Goal: Task Accomplishment & Management: Manage account settings

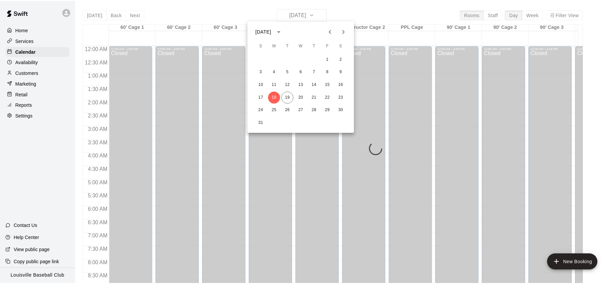
scroll to position [378, 0]
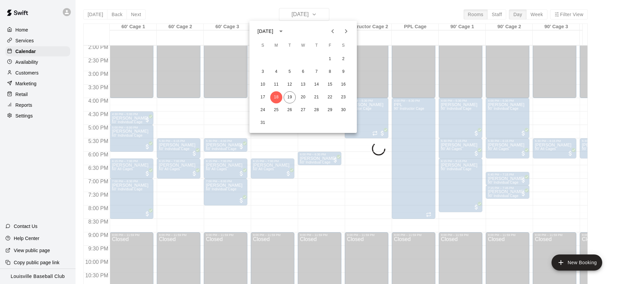
click at [202, 87] on div at bounding box center [310, 142] width 620 height 284
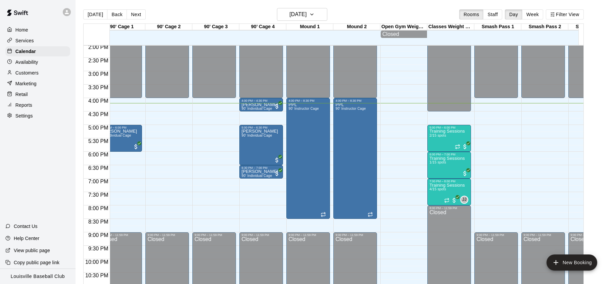
scroll to position [0, 368]
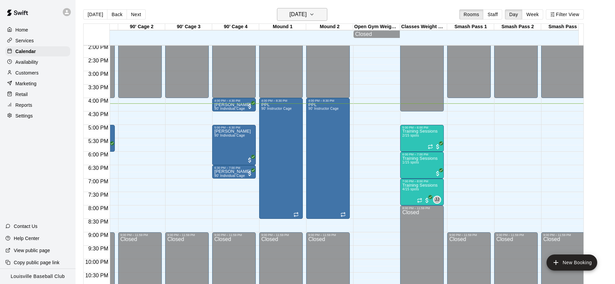
click at [307, 13] on h6 "[DATE]" at bounding box center [298, 14] width 17 height 9
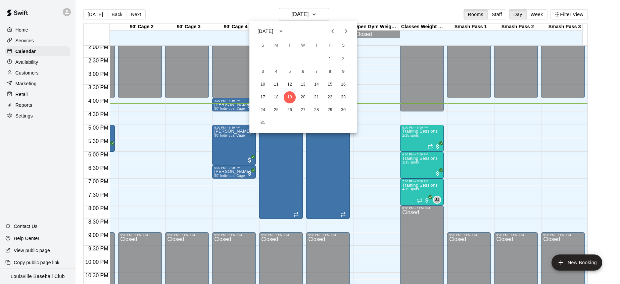
click at [350, 37] on button "Next month" at bounding box center [346, 31] width 13 height 13
click at [317, 85] on button "18" at bounding box center [317, 85] width 12 height 12
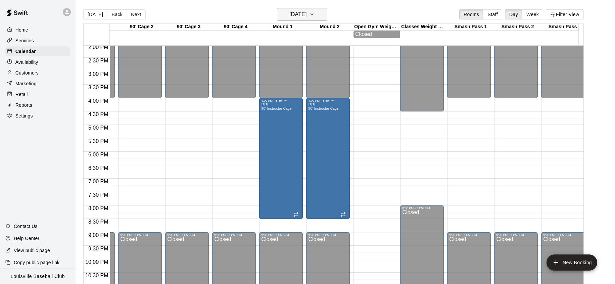
click at [315, 14] on icon "button" at bounding box center [311, 14] width 5 height 8
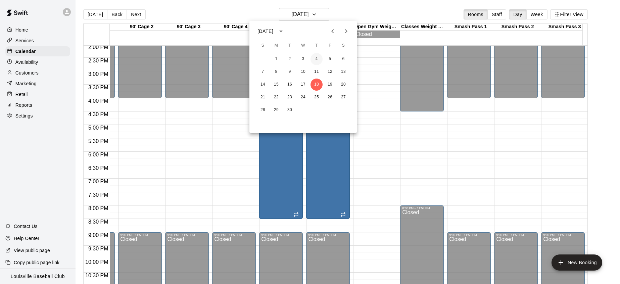
click at [316, 58] on button "4" at bounding box center [317, 59] width 12 height 12
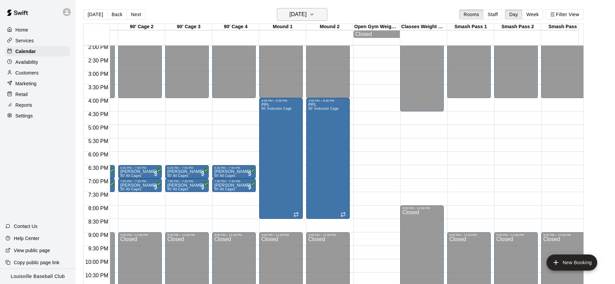
click at [321, 14] on button "Thursday Sep 04" at bounding box center [302, 14] width 50 height 13
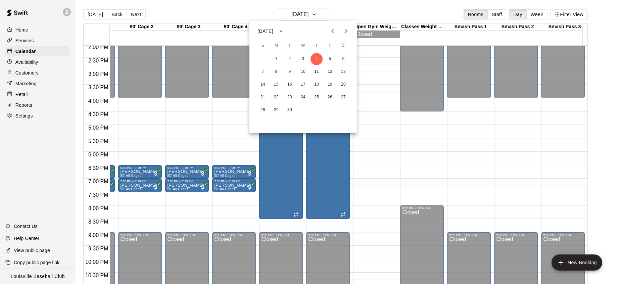
click at [346, 31] on icon "Next month" at bounding box center [346, 31] width 8 height 8
click at [327, 29] on button "Previous month" at bounding box center [332, 31] width 13 height 13
click at [346, 31] on icon "Next month" at bounding box center [346, 31] width 8 height 8
click at [333, 31] on icon "Previous month" at bounding box center [333, 31] width 8 height 8
click at [331, 37] on button "Previous month" at bounding box center [332, 31] width 13 height 13
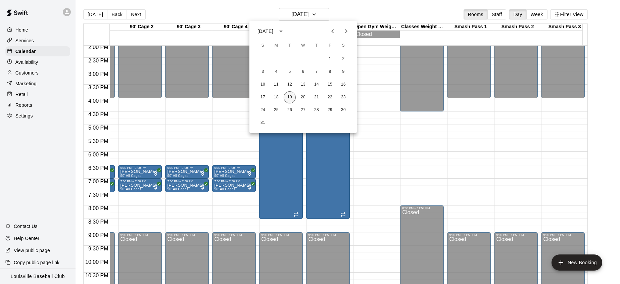
click at [287, 95] on button "19" at bounding box center [290, 97] width 12 height 12
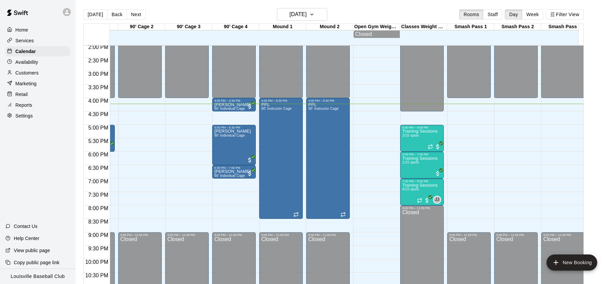
click at [64, 13] on icon at bounding box center [67, 12] width 6 height 6
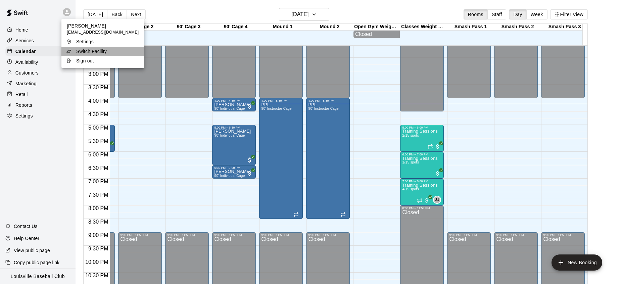
click at [112, 53] on li "Switch Facility" at bounding box center [102, 51] width 83 height 9
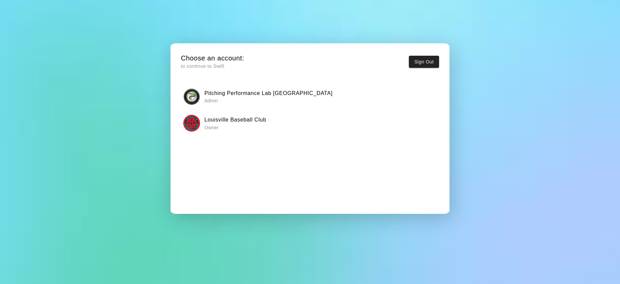
click at [229, 99] on p "Admin" at bounding box center [269, 100] width 128 height 7
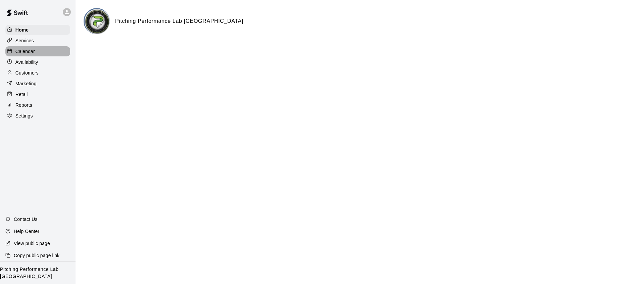
click at [18, 50] on p "Calendar" at bounding box center [24, 51] width 19 height 7
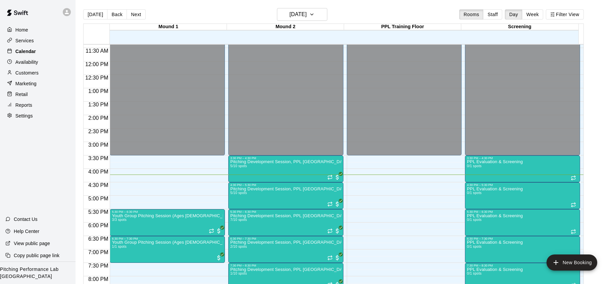
scroll to position [305, 0]
click at [67, 12] on icon at bounding box center [67, 12] width 6 height 6
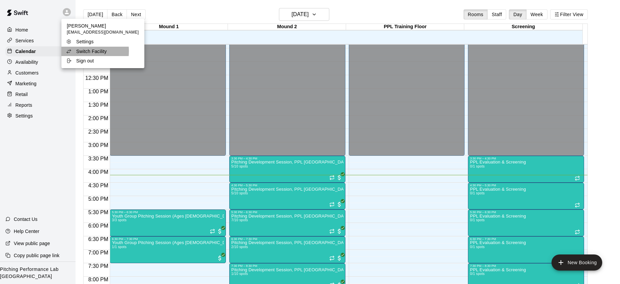
click at [77, 51] on p "Switch Facility" at bounding box center [91, 51] width 31 height 7
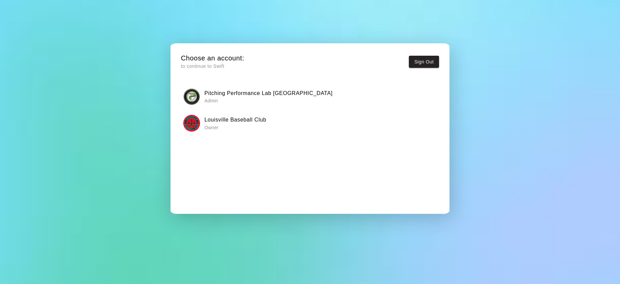
click at [205, 129] on p "Owner" at bounding box center [236, 127] width 62 height 7
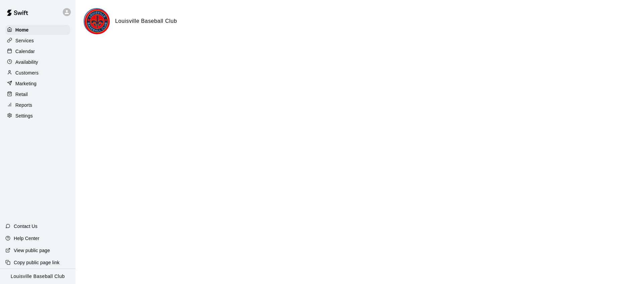
click at [21, 54] on p "Calendar" at bounding box center [24, 51] width 19 height 7
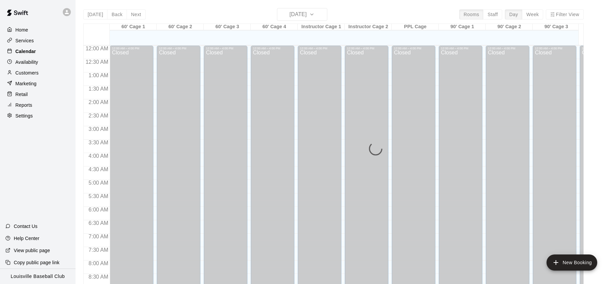
scroll to position [378, 0]
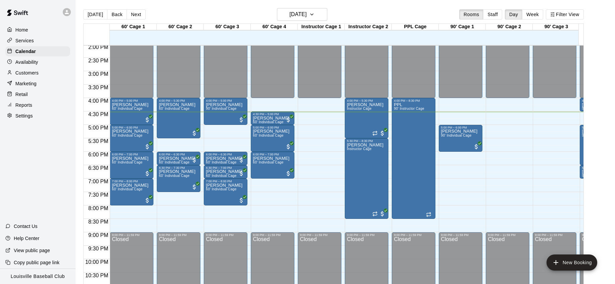
click at [37, 71] on p "Customers" at bounding box center [26, 73] width 23 height 7
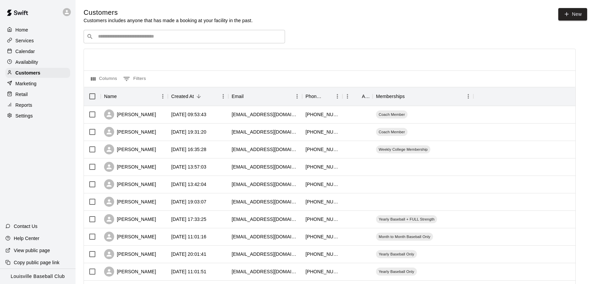
click at [140, 38] on input "Search customers by name or email" at bounding box center [189, 36] width 186 height 7
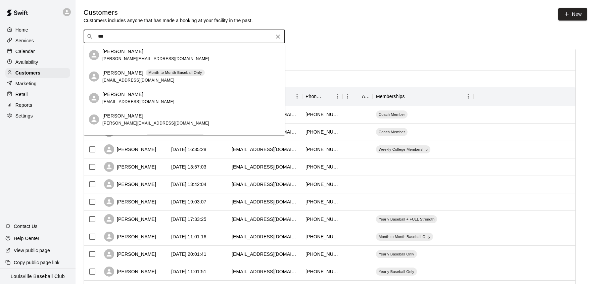
type input "***"
click at [39, 55] on div "Calendar" at bounding box center [37, 51] width 65 height 10
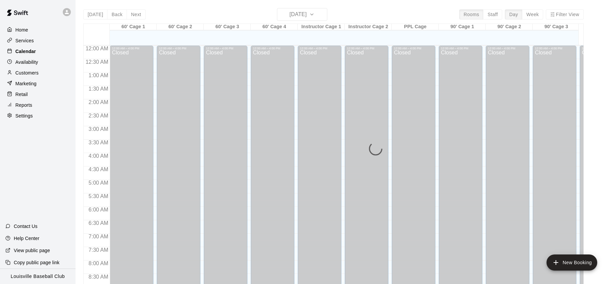
scroll to position [378, 0]
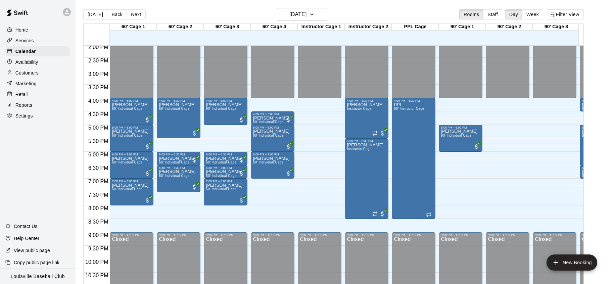
click at [38, 75] on p "Customers" at bounding box center [26, 73] width 23 height 7
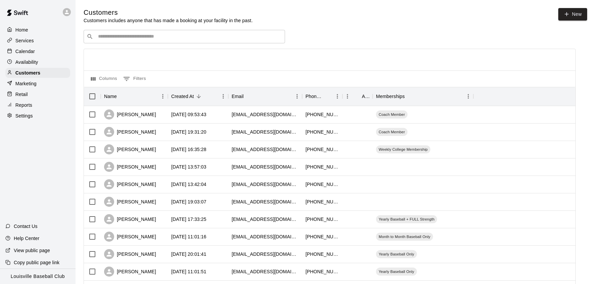
click at [167, 36] on input "Search customers by name or email" at bounding box center [189, 36] width 186 height 7
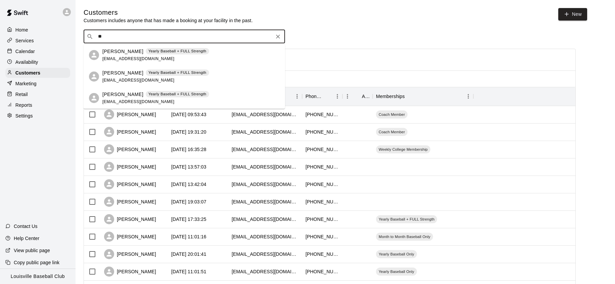
type input "*"
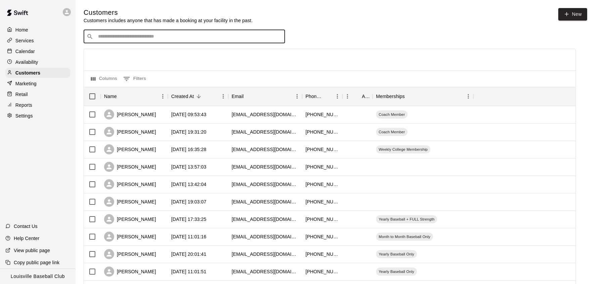
type input "*"
click at [37, 65] on p "Availability" at bounding box center [26, 62] width 23 height 7
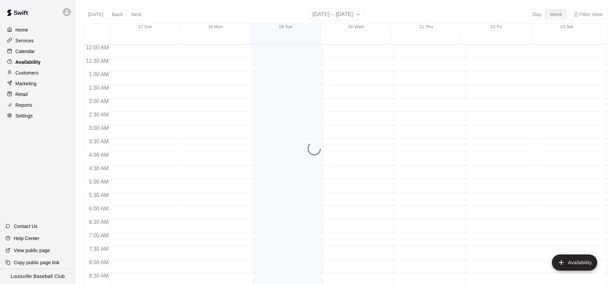
scroll to position [398, 0]
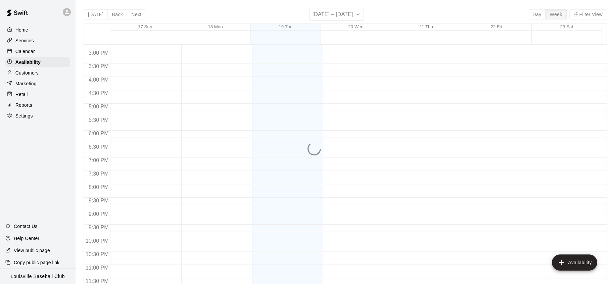
click at [48, 53] on div "Calendar" at bounding box center [37, 51] width 65 height 10
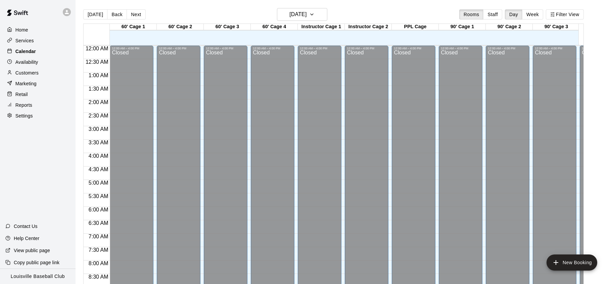
scroll to position [378, 0]
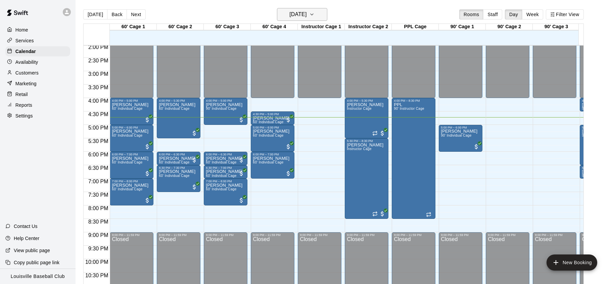
click at [307, 15] on h6 "[DATE]" at bounding box center [298, 14] width 17 height 9
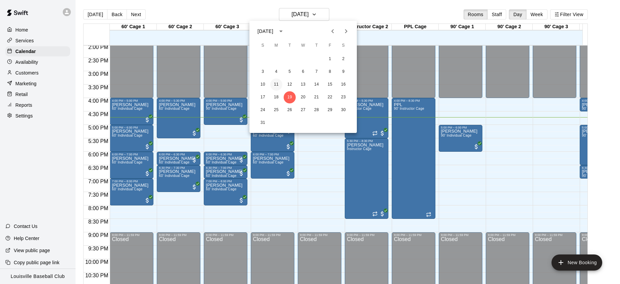
click at [278, 84] on button "11" at bounding box center [276, 85] width 12 height 12
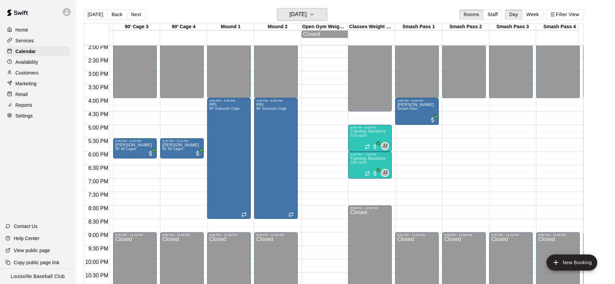
scroll to position [0, 419]
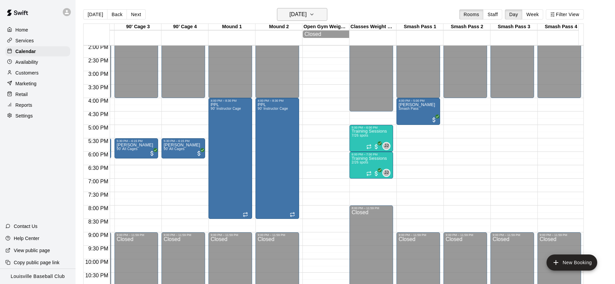
click at [315, 14] on icon "button" at bounding box center [311, 14] width 5 height 8
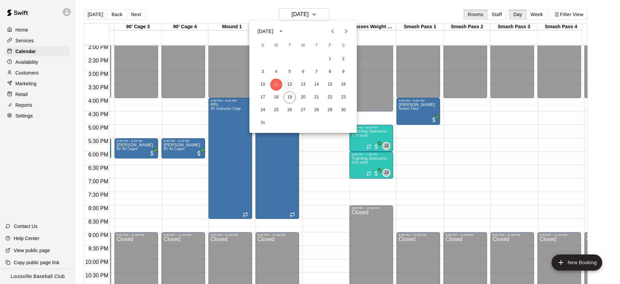
click at [290, 84] on button "12" at bounding box center [290, 85] width 12 height 12
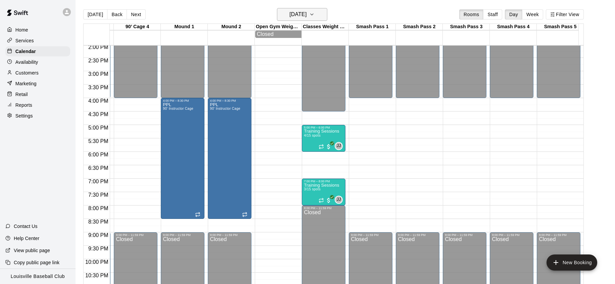
click at [307, 11] on h6 "Tuesday Aug 12" at bounding box center [298, 14] width 17 height 9
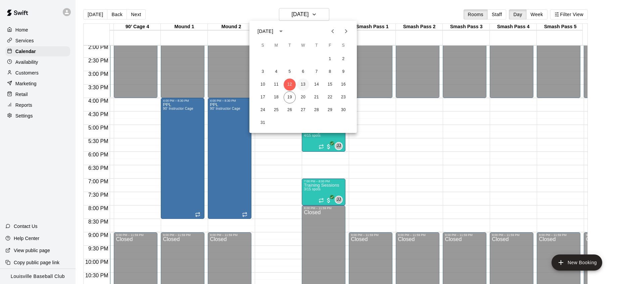
click at [304, 84] on button "13" at bounding box center [303, 85] width 12 height 12
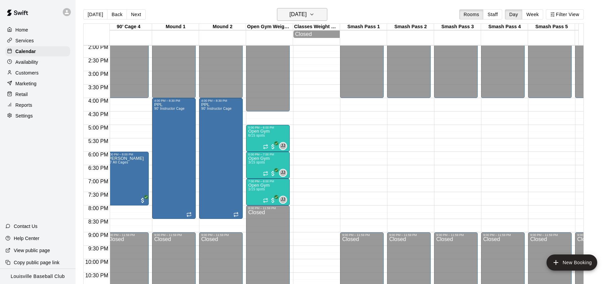
click at [315, 14] on icon "button" at bounding box center [311, 14] width 5 height 8
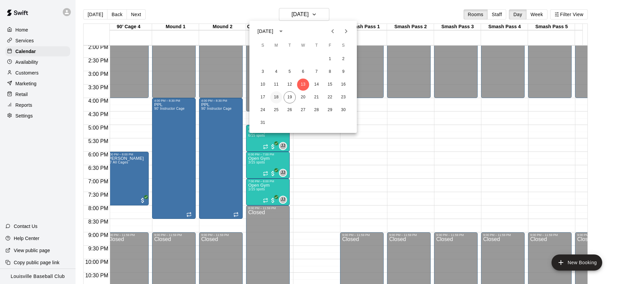
click at [277, 95] on button "18" at bounding box center [276, 97] width 12 height 12
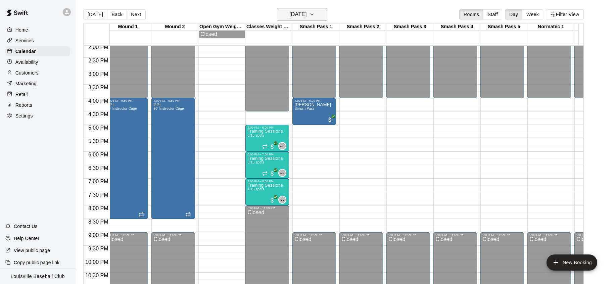
click at [307, 16] on h6 "Monday Aug 18" at bounding box center [298, 14] width 17 height 9
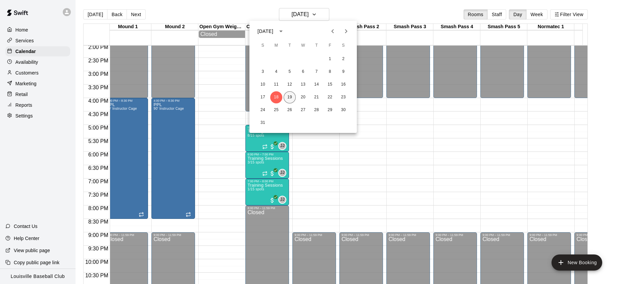
click at [290, 97] on button "19" at bounding box center [290, 97] width 12 height 12
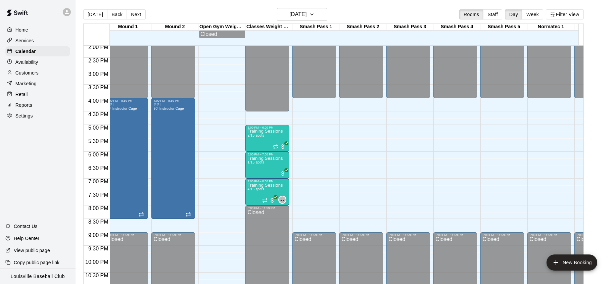
click at [23, 75] on p "Customers" at bounding box center [26, 73] width 23 height 7
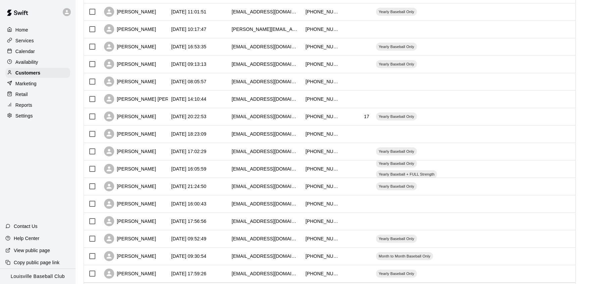
click at [18, 89] on div "Marketing" at bounding box center [37, 84] width 65 height 10
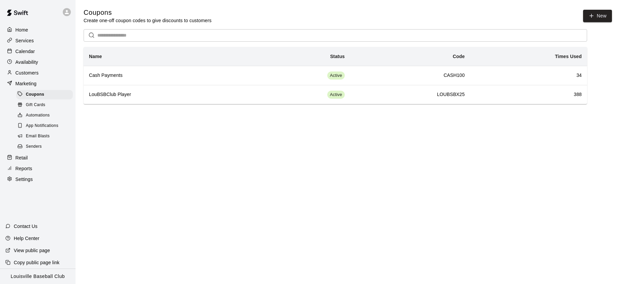
click at [17, 161] on p "Retail" at bounding box center [21, 157] width 12 height 7
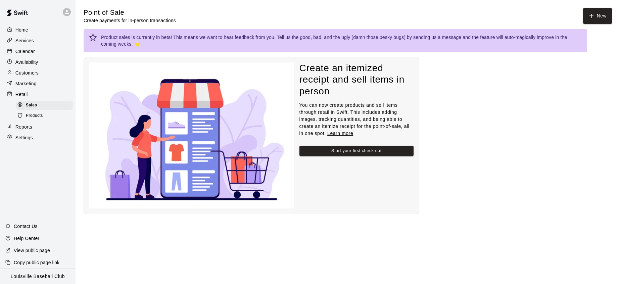
click at [21, 130] on p "Reports" at bounding box center [23, 127] width 17 height 7
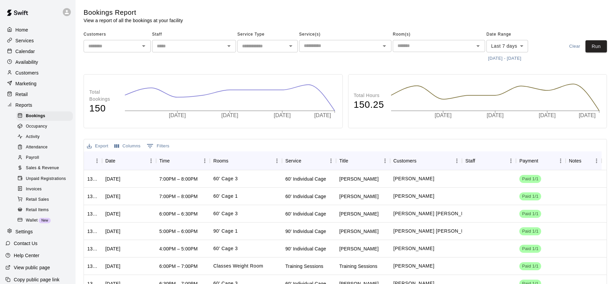
click at [291, 46] on icon "Open" at bounding box center [290, 46] width 3 height 2
click at [339, 48] on input "text" at bounding box center [339, 46] width 77 height 8
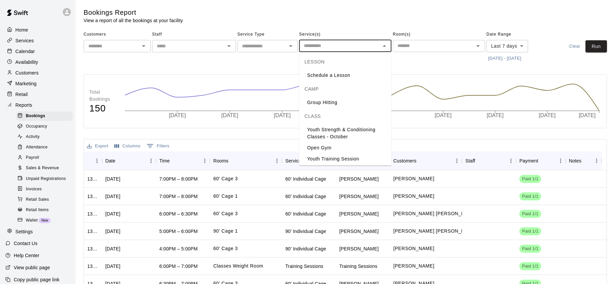
scroll to position [290, 0]
click at [358, 123] on li "Youth Strength & Conditioning Classes - October" at bounding box center [345, 132] width 92 height 18
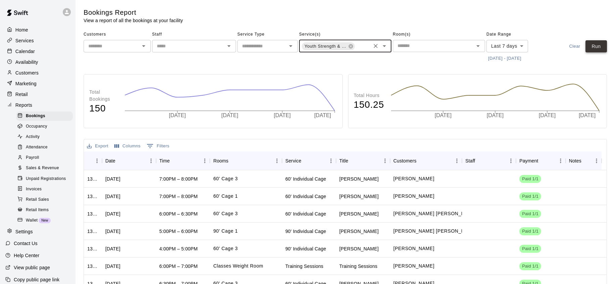
click at [603, 51] on button "Run" at bounding box center [596, 46] width 21 height 12
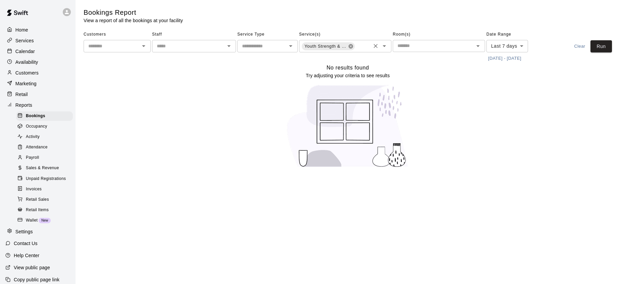
click at [351, 46] on icon at bounding box center [350, 46] width 5 height 5
click at [606, 51] on button "Run" at bounding box center [601, 46] width 21 height 12
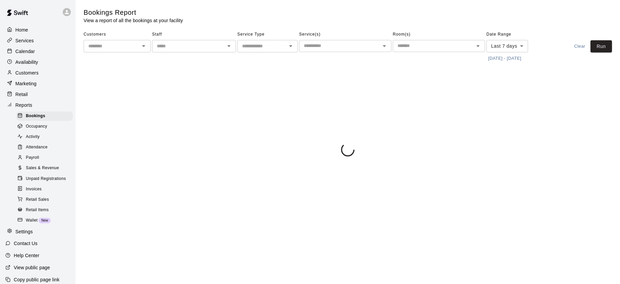
click at [522, 46] on body "Home Services Calendar Availability Customers Marketing Retail Reports Bookings…" at bounding box center [310, 79] width 620 height 159
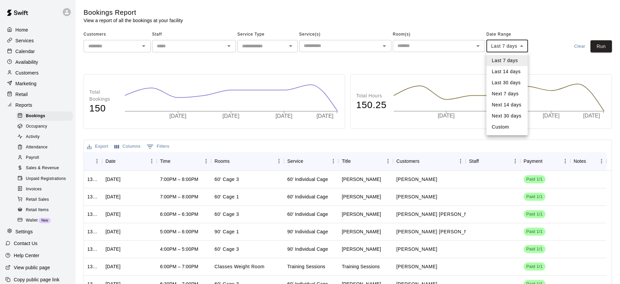
click at [513, 81] on li "Last 30 days" at bounding box center [507, 82] width 41 height 11
type input "*****"
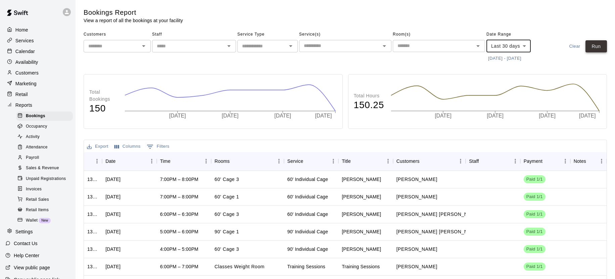
click at [593, 52] on button "Run" at bounding box center [596, 46] width 21 height 12
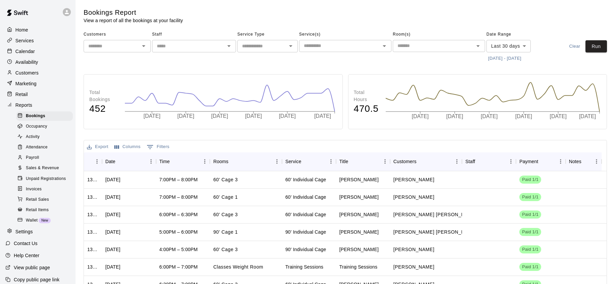
click at [29, 169] on div "Sales & Revenue" at bounding box center [44, 168] width 57 height 9
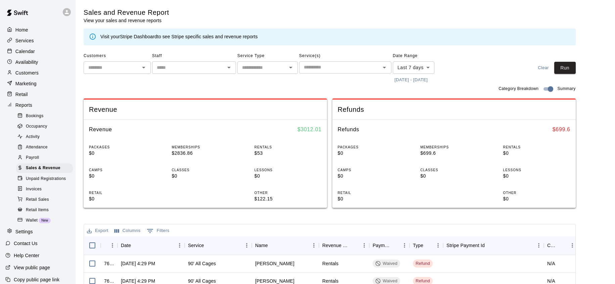
click at [412, 67] on body "Home Services Calendar Availability Customers Marketing Retail Reports Bookings…" at bounding box center [307, 231] width 615 height 462
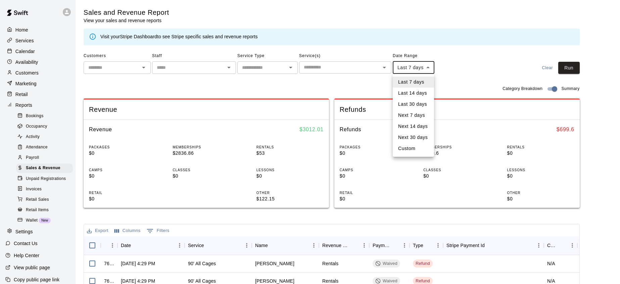
click at [421, 138] on li "Next 30 days" at bounding box center [413, 137] width 41 height 11
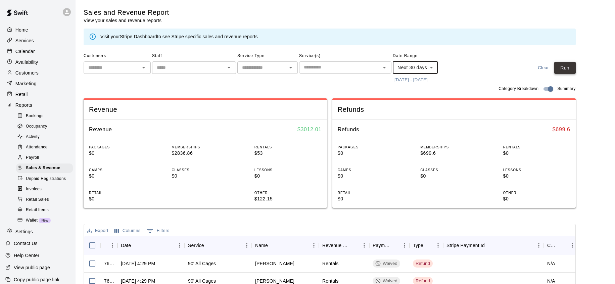
click at [574, 73] on button "Run" at bounding box center [565, 68] width 21 height 12
click at [427, 69] on body "Home Services Calendar Availability Customers Marketing Retail Reports Bookings…" at bounding box center [307, 231] width 615 height 462
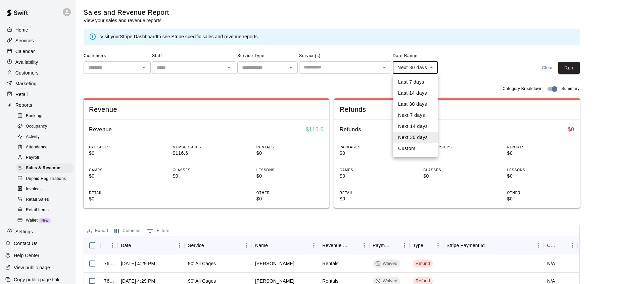
click at [421, 104] on li "Last 30 days" at bounding box center [415, 104] width 45 height 11
type input "*****"
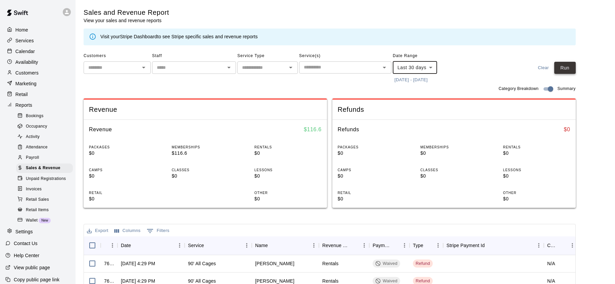
click at [571, 74] on button "Run" at bounding box center [565, 68] width 21 height 12
click at [28, 54] on p "Calendar" at bounding box center [24, 51] width 19 height 7
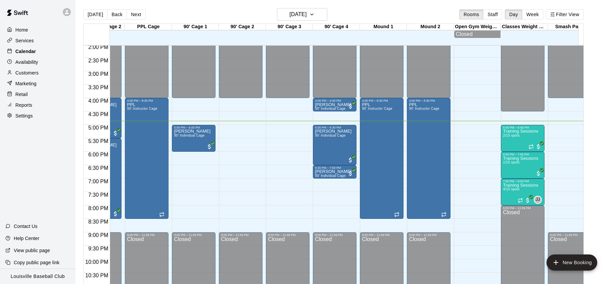
scroll to position [0, 335]
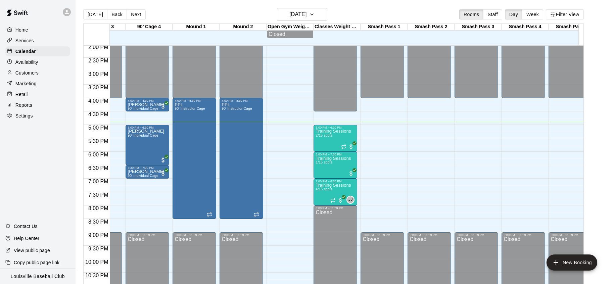
click at [14, 74] on div at bounding box center [11, 73] width 8 height 6
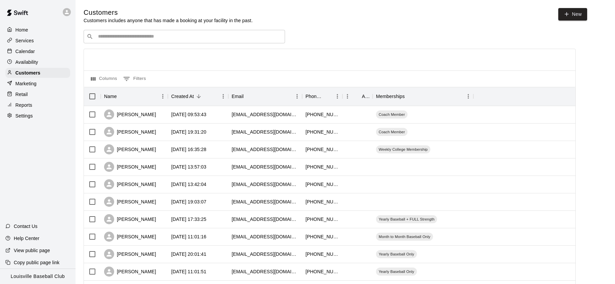
click at [103, 34] on input "Search customers by name or email" at bounding box center [189, 36] width 186 height 7
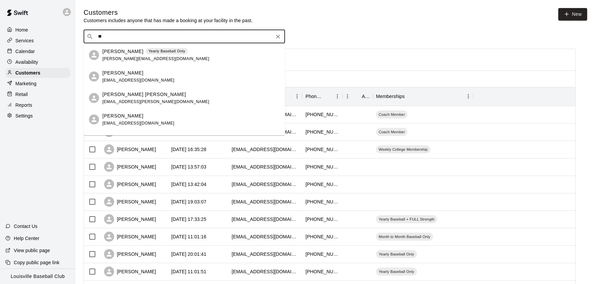
type input "*"
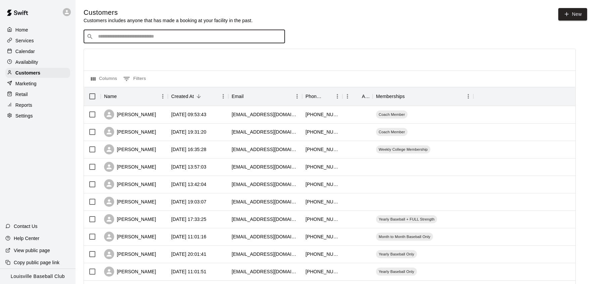
click at [21, 53] on p "Calendar" at bounding box center [24, 51] width 19 height 7
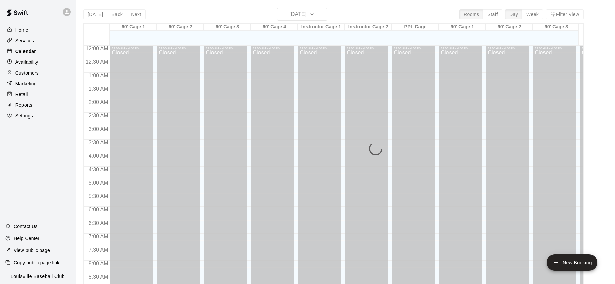
scroll to position [378, 0]
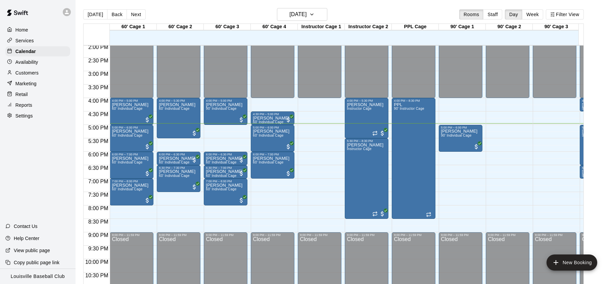
click at [40, 70] on div "Customers" at bounding box center [37, 73] width 65 height 10
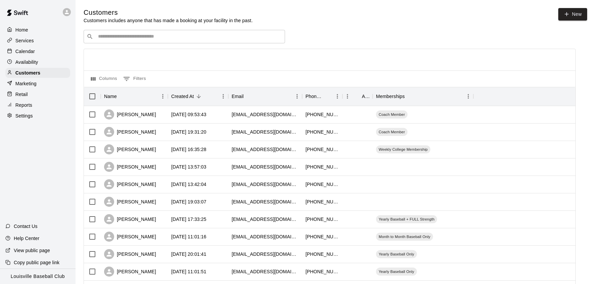
click at [137, 38] on input "Search customers by name or email" at bounding box center [189, 36] width 186 height 7
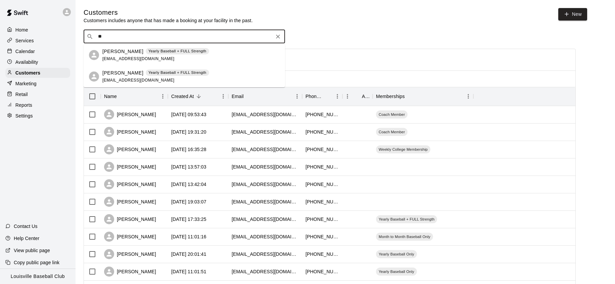
type input "*"
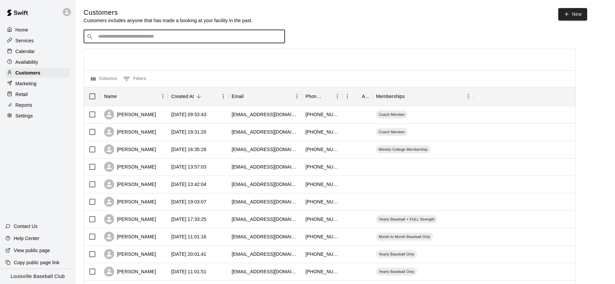
click at [40, 47] on div "Calendar" at bounding box center [37, 51] width 65 height 10
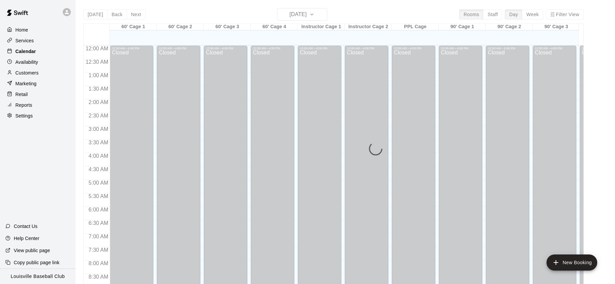
scroll to position [378, 0]
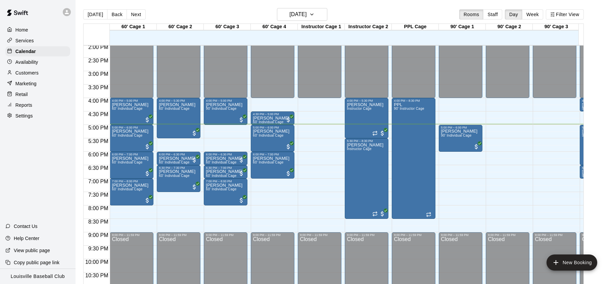
click at [35, 69] on div "Customers" at bounding box center [37, 73] width 65 height 10
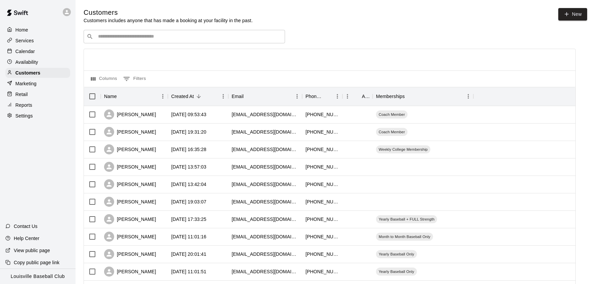
click at [119, 38] on input "Search customers by name or email" at bounding box center [189, 36] width 186 height 7
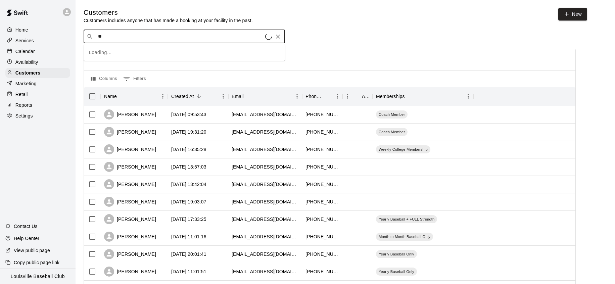
type input "***"
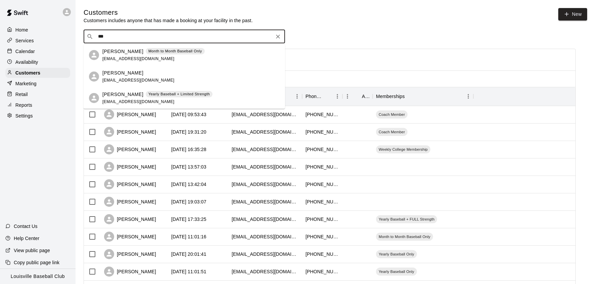
click at [191, 51] on p "Month to Month Baseball Only" at bounding box center [175, 51] width 54 height 6
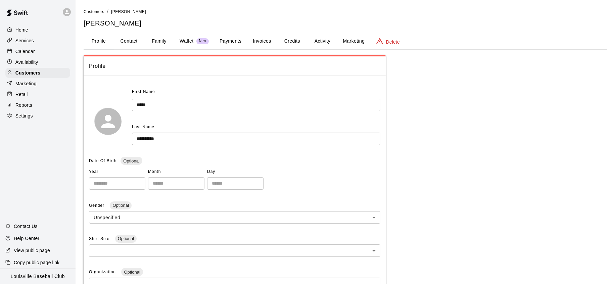
click at [327, 40] on button "Activity" at bounding box center [322, 41] width 30 height 16
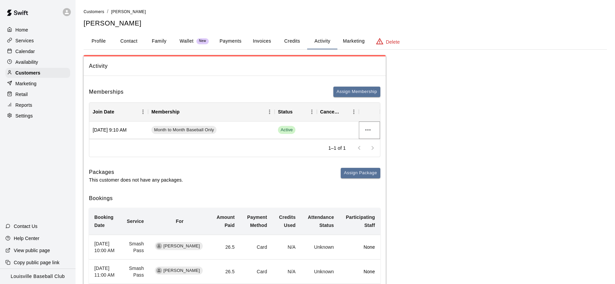
click at [368, 130] on icon "more actions" at bounding box center [367, 129] width 5 height 1
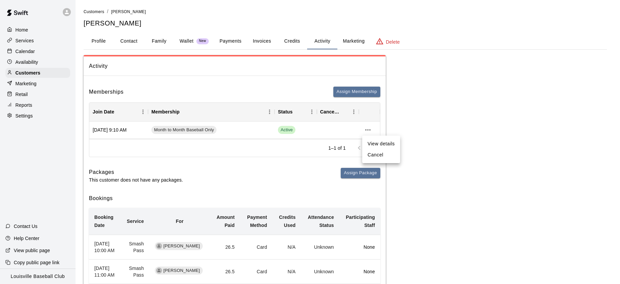
click at [382, 159] on li "Cancel" at bounding box center [381, 154] width 38 height 11
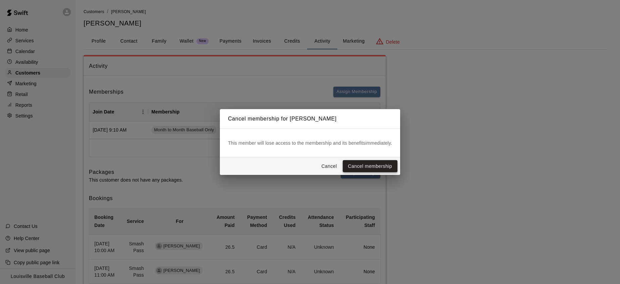
click at [384, 167] on button "Cancel membership" at bounding box center [370, 166] width 55 height 12
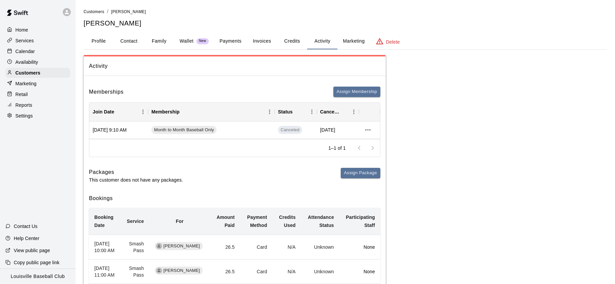
click at [42, 52] on div "Calendar" at bounding box center [37, 51] width 65 height 10
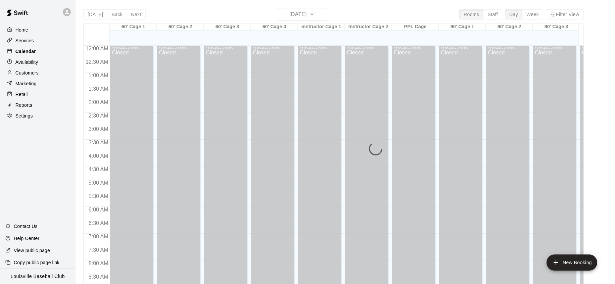
scroll to position [378, 0]
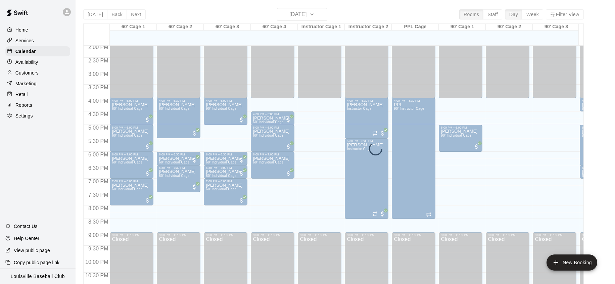
click at [39, 74] on div "Customers" at bounding box center [37, 73] width 65 height 10
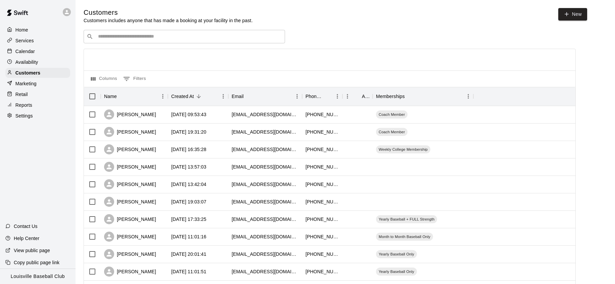
click at [165, 36] on input "Search customers by name or email" at bounding box center [189, 36] width 186 height 7
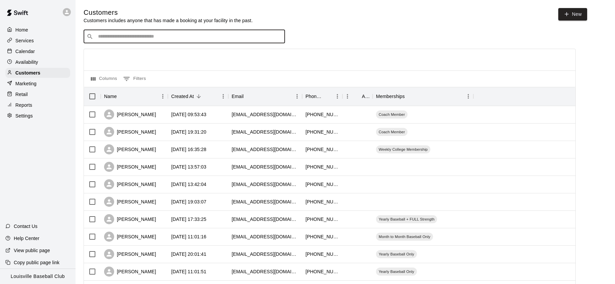
click at [40, 50] on div "Calendar" at bounding box center [37, 51] width 65 height 10
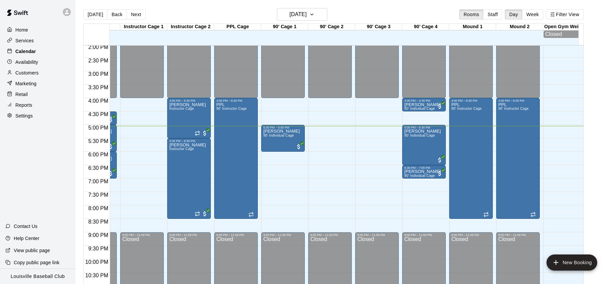
scroll to position [378, 109]
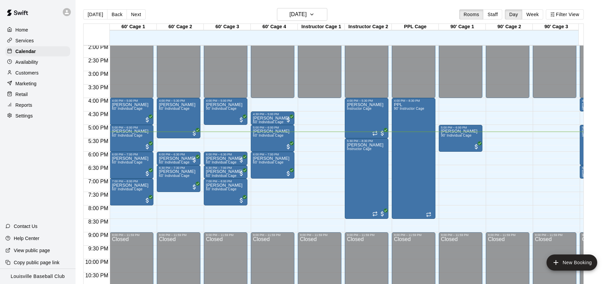
click at [34, 74] on p "Customers" at bounding box center [26, 73] width 23 height 7
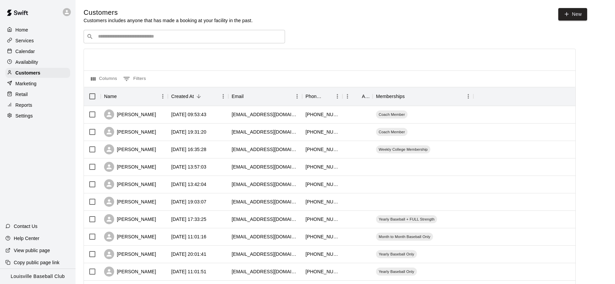
click at [137, 37] on input "Search customers by name or email" at bounding box center [189, 36] width 186 height 7
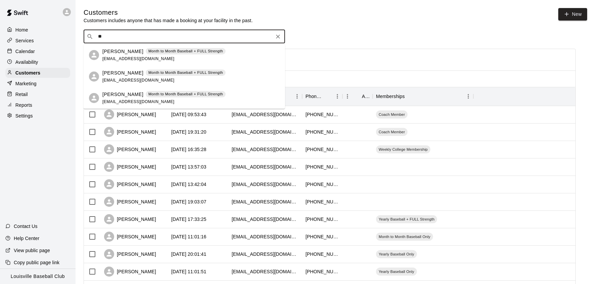
type input "*"
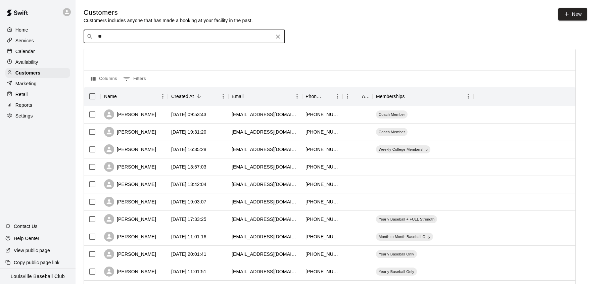
type input "*"
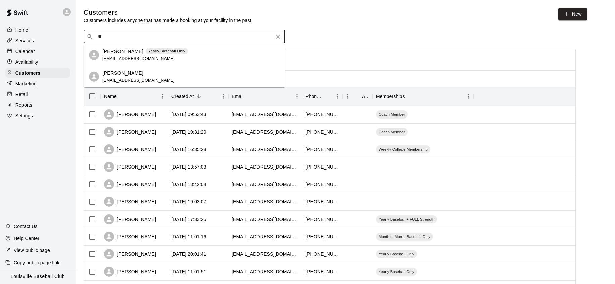
type input "*"
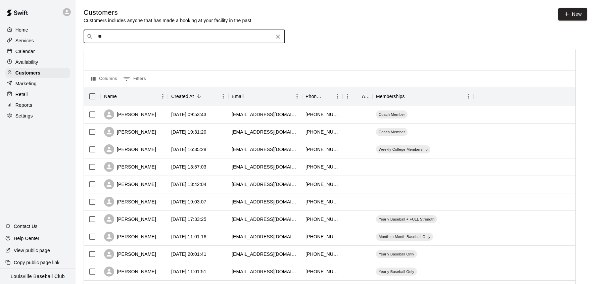
type input "*"
click at [44, 53] on div "Calendar" at bounding box center [37, 51] width 65 height 10
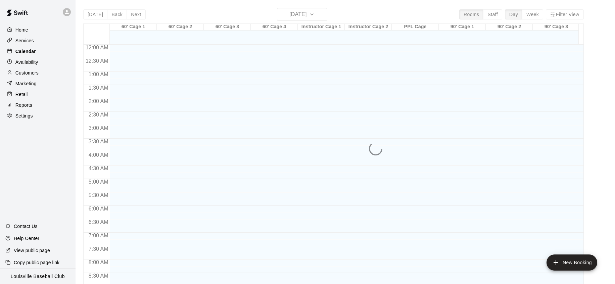
scroll to position [378, 0]
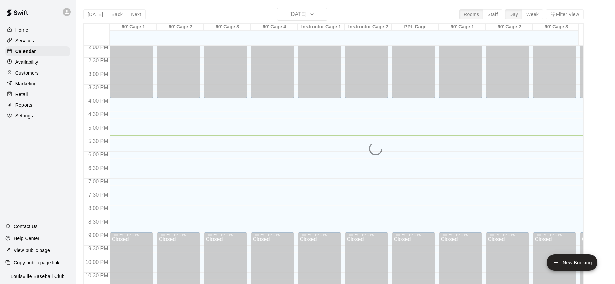
click at [48, 76] on div "Customers" at bounding box center [37, 73] width 65 height 10
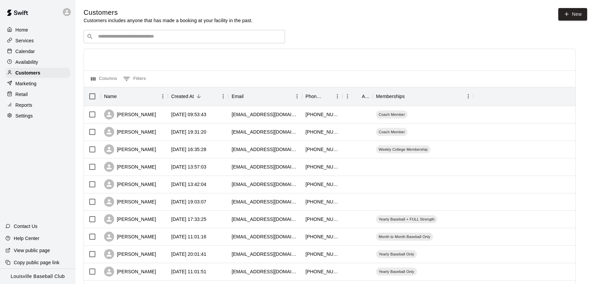
click at [160, 37] on input "Search customers by name or email" at bounding box center [189, 36] width 186 height 7
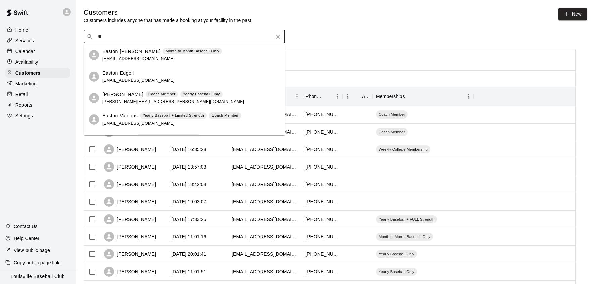
type input "*"
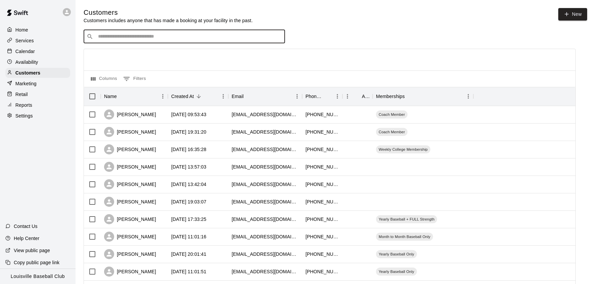
click at [39, 53] on div "Calendar" at bounding box center [37, 51] width 65 height 10
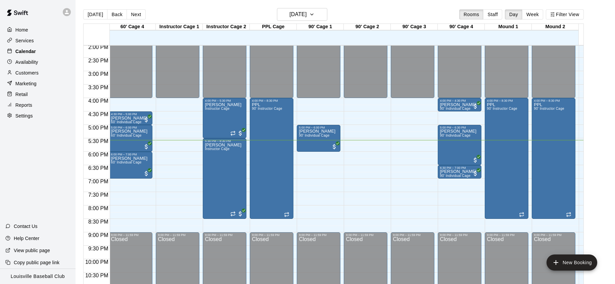
scroll to position [0, 141]
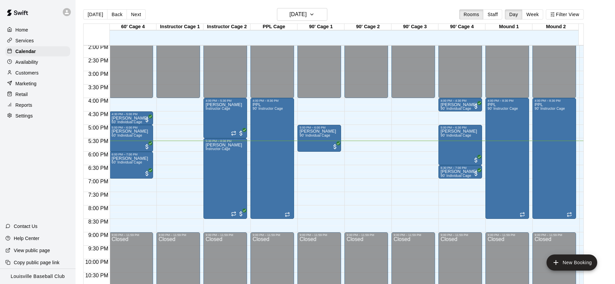
click at [43, 78] on div "Customers" at bounding box center [37, 73] width 65 height 10
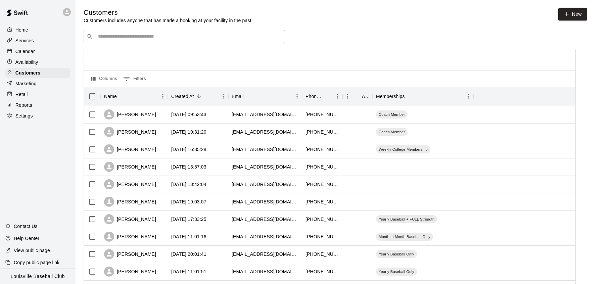
click at [142, 39] on input "Search customers by name or email" at bounding box center [189, 36] width 186 height 7
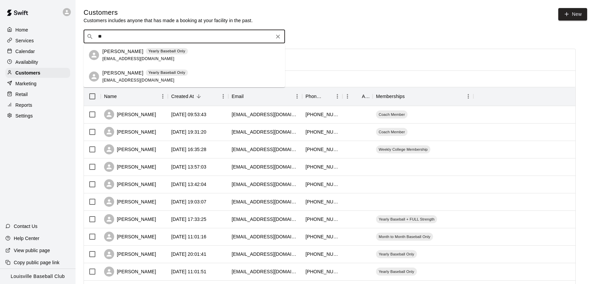
type input "*"
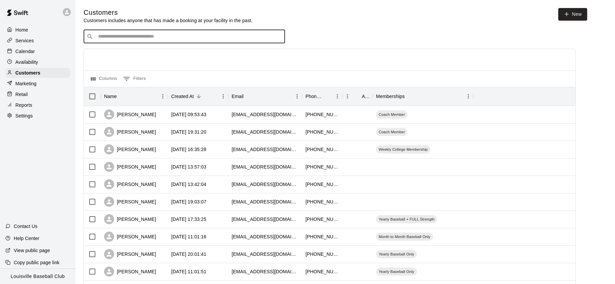
click at [41, 55] on div "Calendar" at bounding box center [37, 51] width 65 height 10
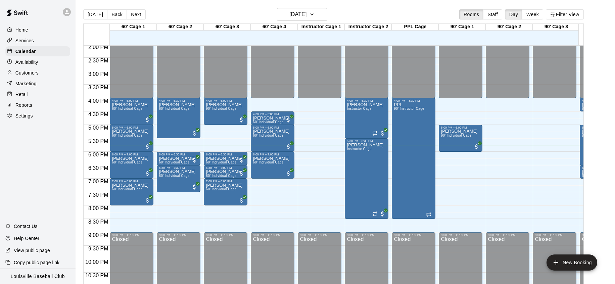
click at [40, 78] on div "Customers" at bounding box center [37, 73] width 65 height 10
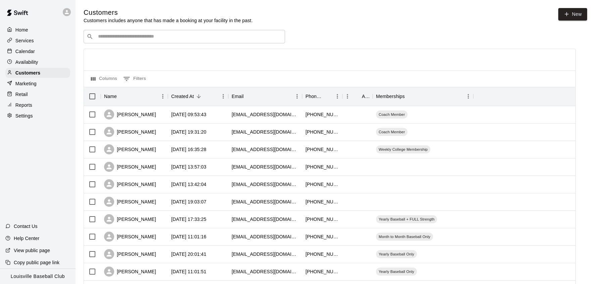
click at [167, 37] on input "Search customers by name or email" at bounding box center [189, 36] width 186 height 7
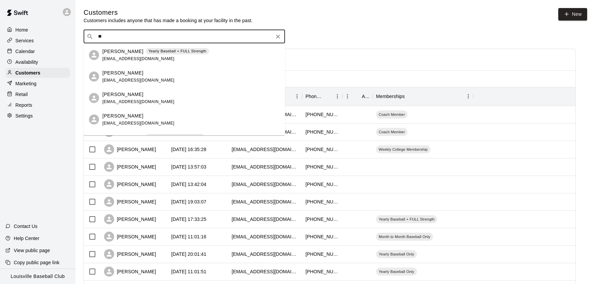
type input "*"
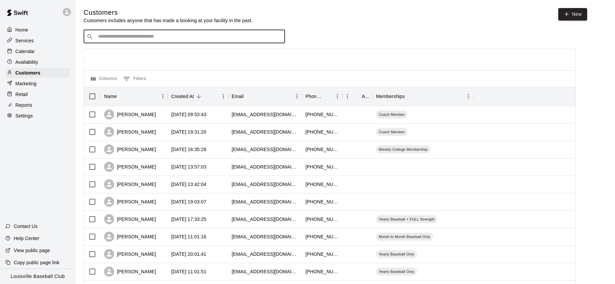
click at [44, 53] on div "Calendar" at bounding box center [37, 51] width 65 height 10
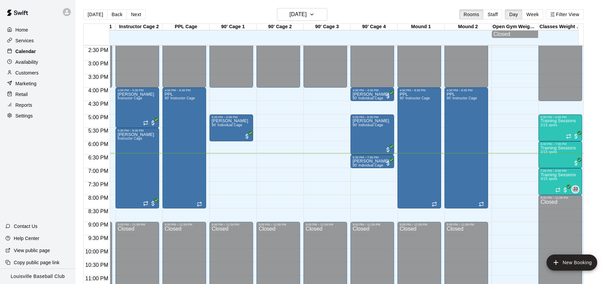
scroll to position [0, 228]
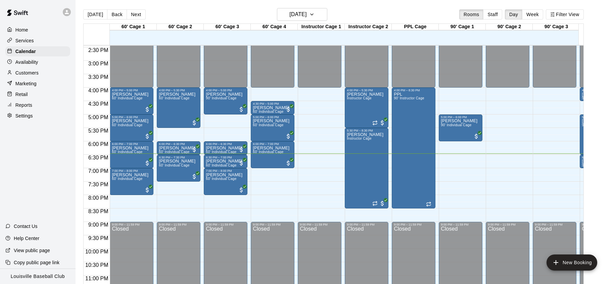
click at [44, 73] on div "Customers" at bounding box center [37, 73] width 65 height 10
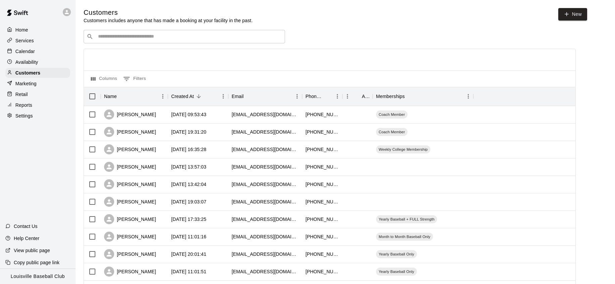
click at [201, 40] on input "Search customers by name or email" at bounding box center [189, 36] width 186 height 7
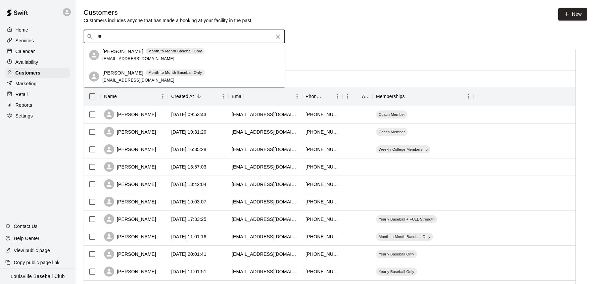
type input "*"
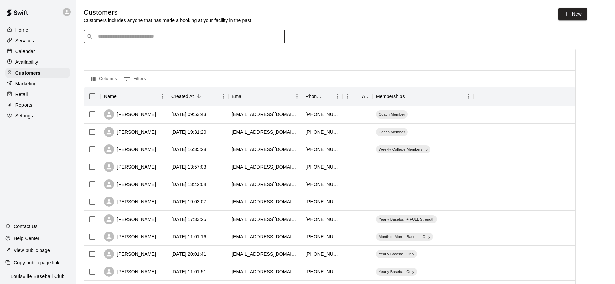
click at [25, 49] on p "Calendar" at bounding box center [24, 51] width 19 height 7
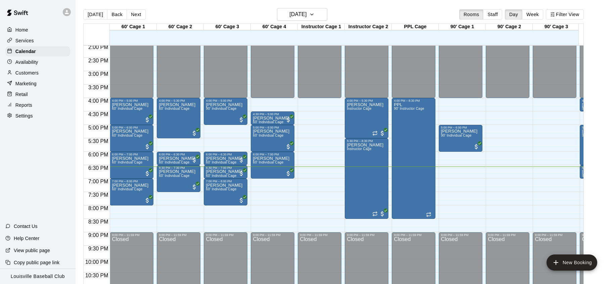
click at [30, 69] on div "Customers" at bounding box center [37, 73] width 65 height 10
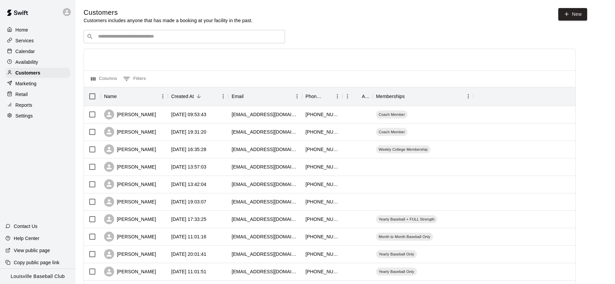
click at [41, 51] on div "Calendar" at bounding box center [37, 51] width 65 height 10
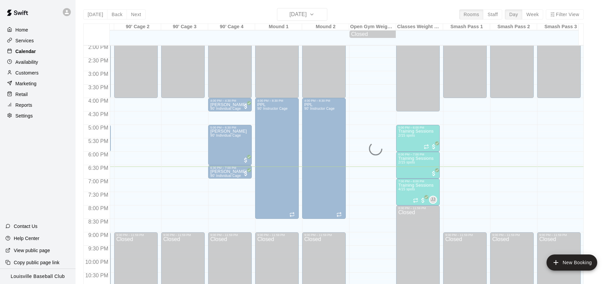
scroll to position [0, 442]
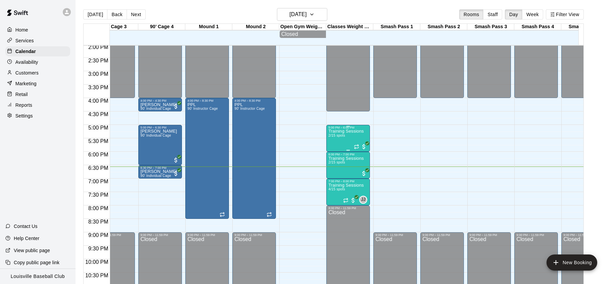
click at [353, 144] on div "Training Sessions 2/15 spots" at bounding box center [345, 271] width 35 height 284
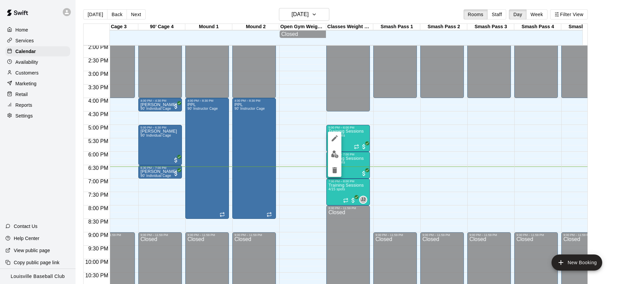
click at [335, 156] on img "edit" at bounding box center [335, 154] width 8 height 8
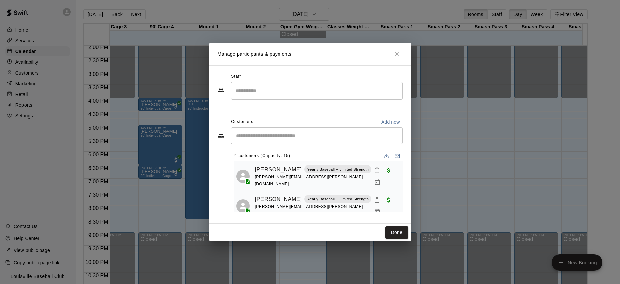
click at [393, 56] on button "Close" at bounding box center [397, 54] width 12 height 12
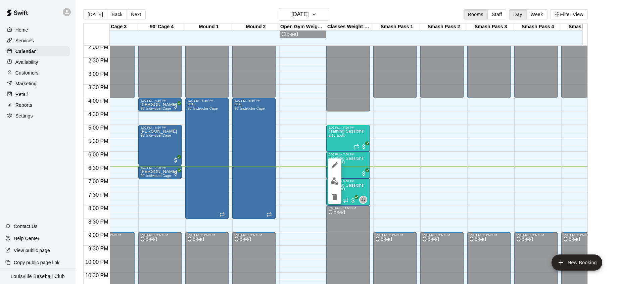
click at [339, 180] on button "edit" at bounding box center [334, 181] width 13 height 13
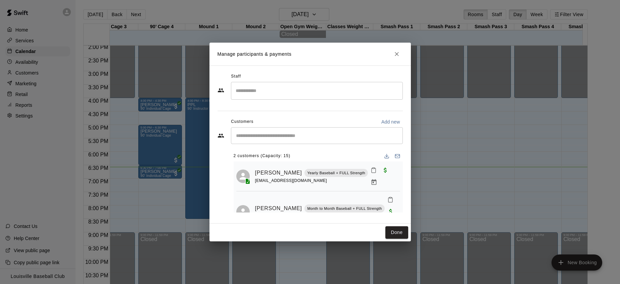
click at [403, 60] on h2 "Manage participants & payments" at bounding box center [311, 54] width 202 height 23
click at [397, 54] on icon "Close" at bounding box center [397, 54] width 7 height 7
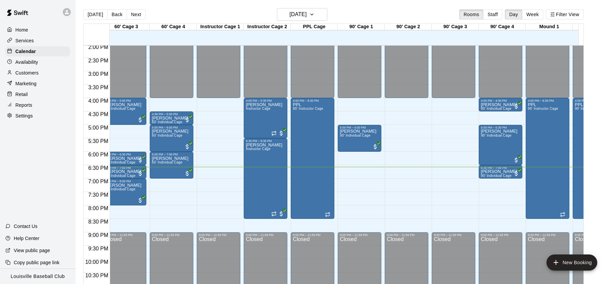
scroll to position [0, 0]
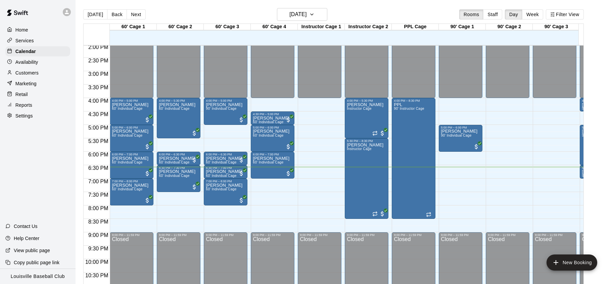
click at [61, 11] on div at bounding box center [68, 11] width 14 height 13
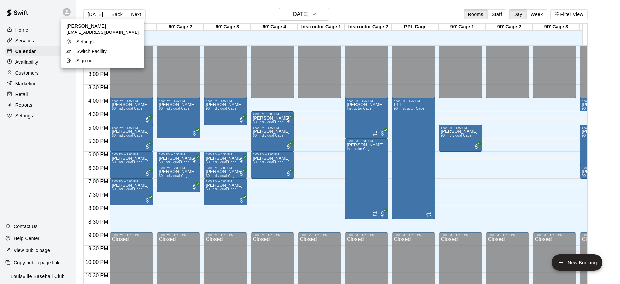
click at [103, 52] on p "Switch Facility" at bounding box center [91, 51] width 31 height 7
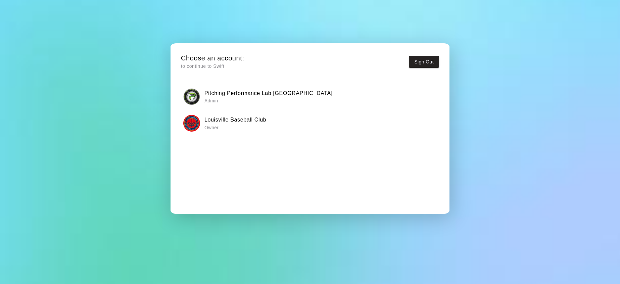
click at [224, 98] on p "Admin" at bounding box center [269, 100] width 128 height 7
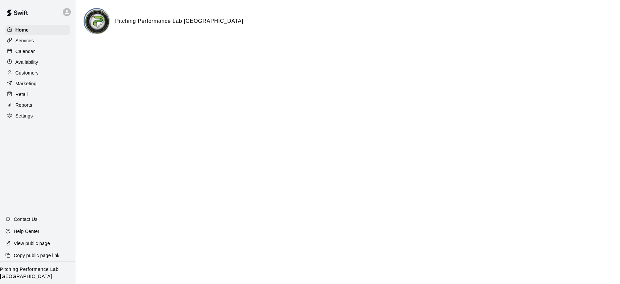
click at [43, 77] on div "Customers" at bounding box center [37, 73] width 65 height 10
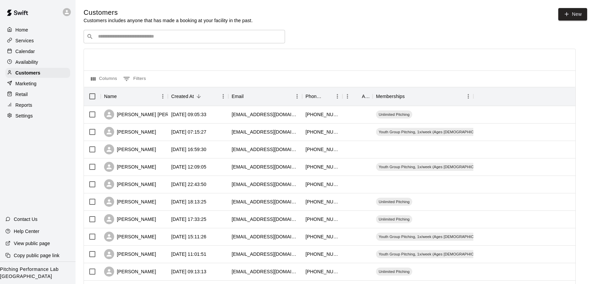
click at [159, 39] on input "Search customers by name or email" at bounding box center [189, 36] width 186 height 7
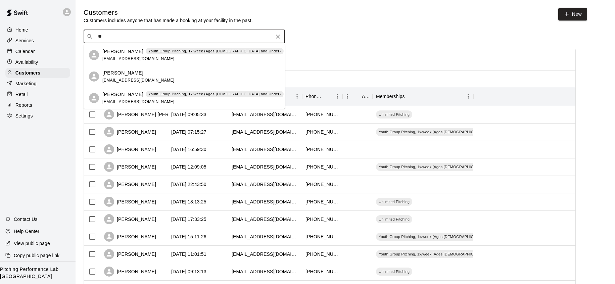
type input "*"
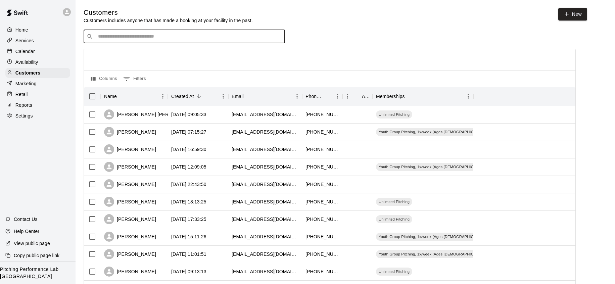
click at [66, 14] on icon at bounding box center [67, 12] width 4 height 4
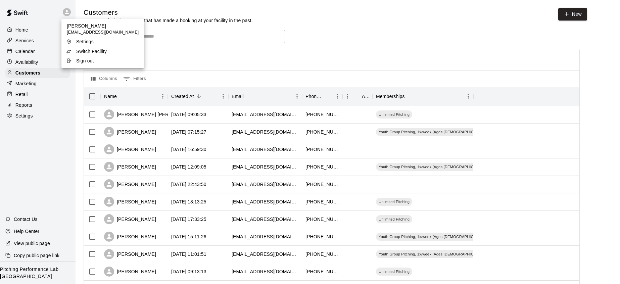
click at [110, 53] on li "Switch Facility" at bounding box center [102, 51] width 83 height 9
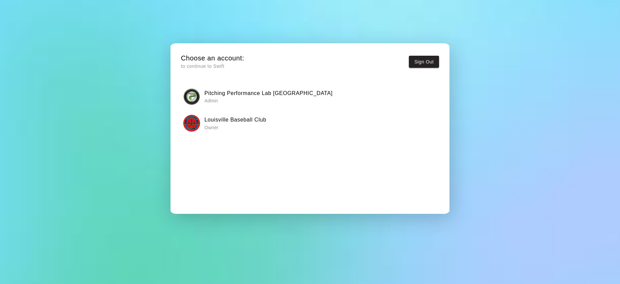
click at [225, 131] on div "Louisville Baseball Club Owner" at bounding box center [310, 123] width 254 height 17
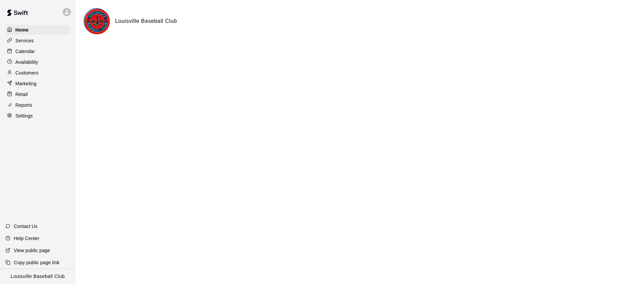
click at [42, 76] on div "Customers" at bounding box center [37, 73] width 65 height 10
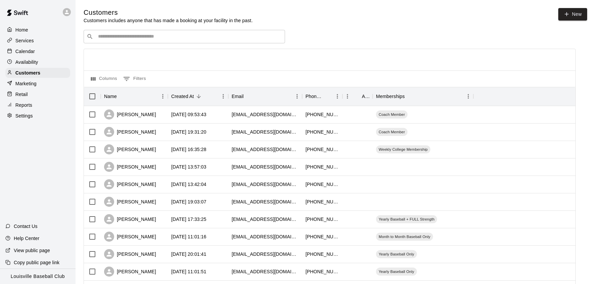
click at [168, 37] on input "Search customers by name or email" at bounding box center [189, 36] width 186 height 7
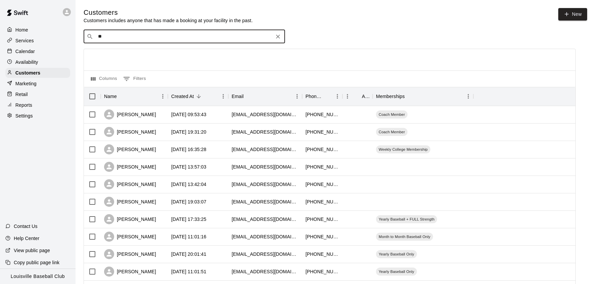
type input "*"
click at [572, 13] on link "New" at bounding box center [573, 14] width 29 height 12
select select "**"
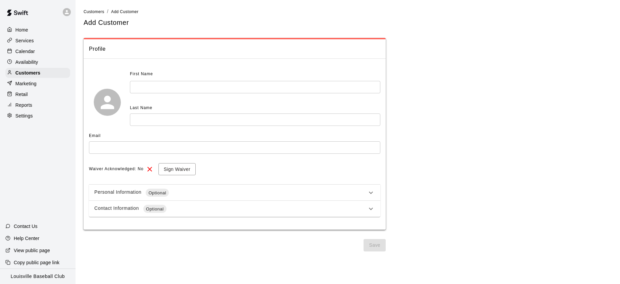
click at [246, 89] on input "text" at bounding box center [255, 87] width 251 height 12
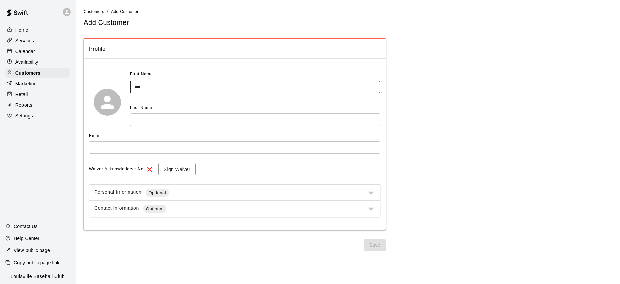
type input "***"
click at [220, 120] on input "text" at bounding box center [255, 120] width 251 height 12
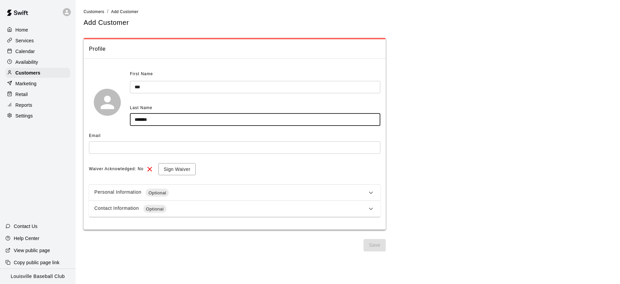
type input "*******"
click at [207, 148] on input "text" at bounding box center [235, 147] width 292 height 12
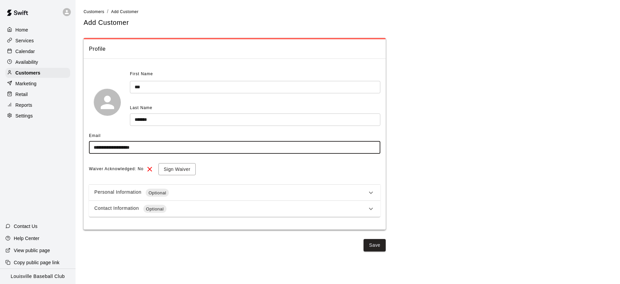
type input "**********"
click at [369, 248] on button "Save" at bounding box center [375, 245] width 22 height 12
select select "**"
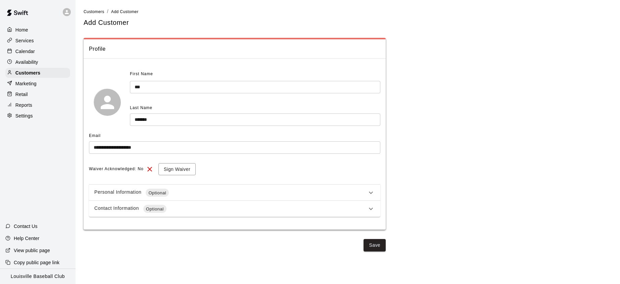
click at [46, 66] on div "Availability" at bounding box center [37, 62] width 65 height 10
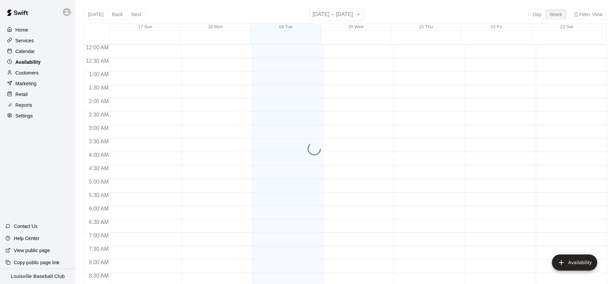
scroll to position [398, 0]
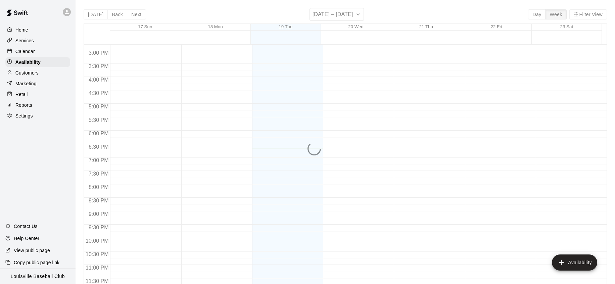
click at [49, 71] on div "Customers" at bounding box center [37, 73] width 65 height 10
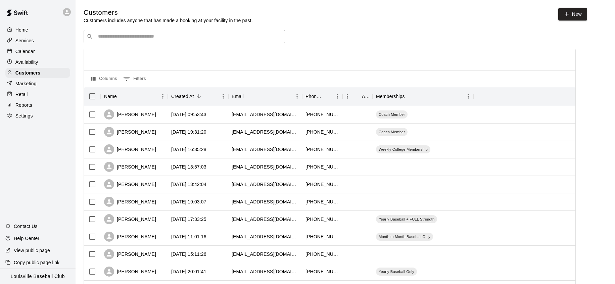
click at [246, 31] on div "​ ​" at bounding box center [185, 36] width 202 height 13
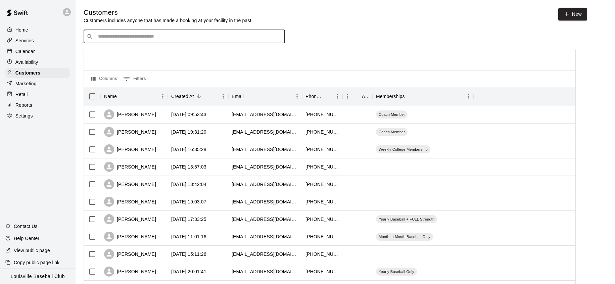
click at [236, 37] on input "Search customers by name or email" at bounding box center [189, 36] width 186 height 7
click at [232, 257] on div "leedowning33@gmail.com" at bounding box center [265, 254] width 67 height 7
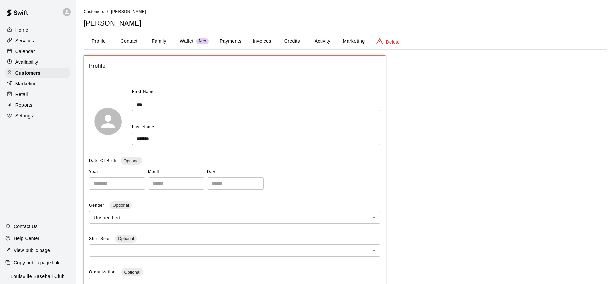
click at [132, 43] on button "Contact" at bounding box center [129, 41] width 30 height 16
select select "**"
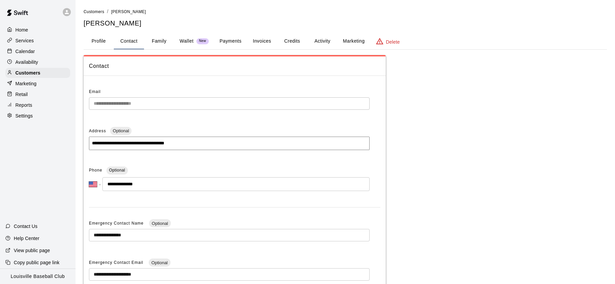
click at [171, 39] on button "Family" at bounding box center [159, 41] width 30 height 16
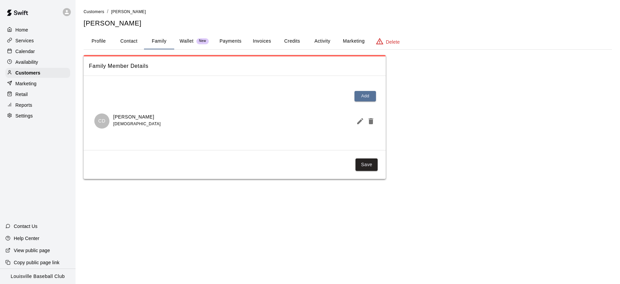
click at [102, 46] on button "Profile" at bounding box center [99, 41] width 30 height 16
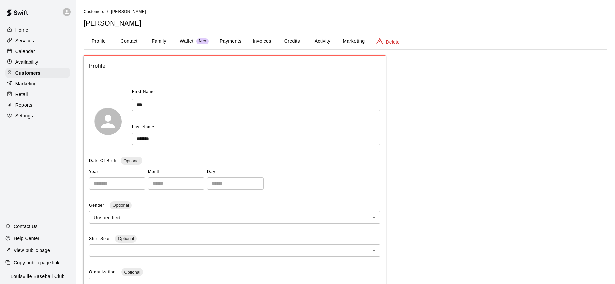
click at [159, 45] on button "Family" at bounding box center [159, 41] width 30 height 16
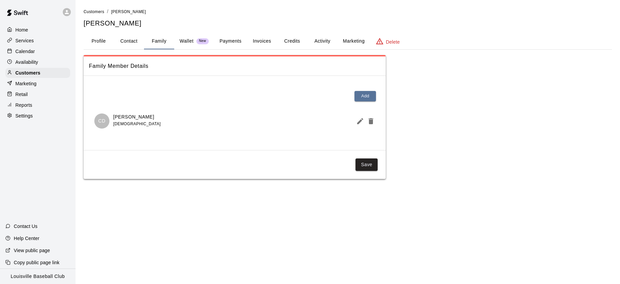
click at [323, 43] on button "Activity" at bounding box center [322, 41] width 30 height 16
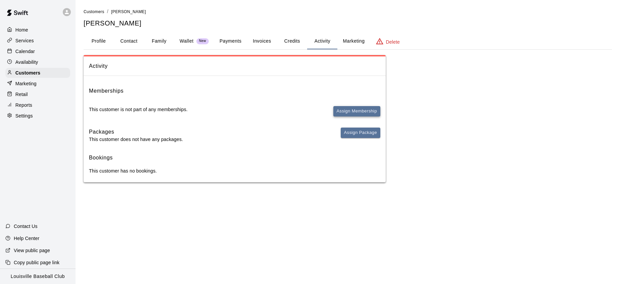
click at [370, 113] on button "Assign Membership" at bounding box center [357, 111] width 47 height 10
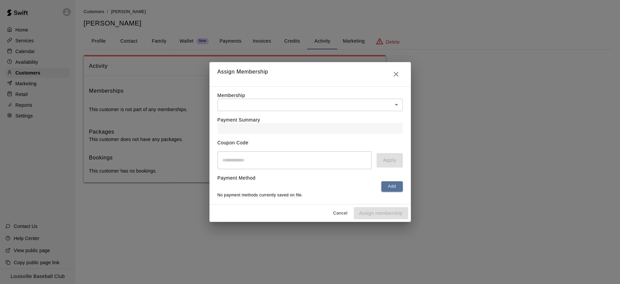
click at [369, 97] on body "Home Services Calendar Availability Customers Marketing Retail Reports Settings…" at bounding box center [310, 98] width 620 height 196
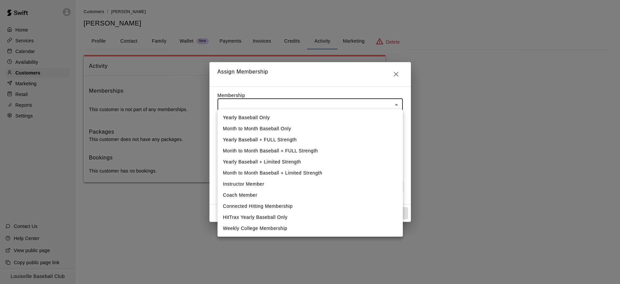
click at [284, 116] on li "Yearly Baseball Only" at bounding box center [310, 117] width 185 height 11
type input "**********"
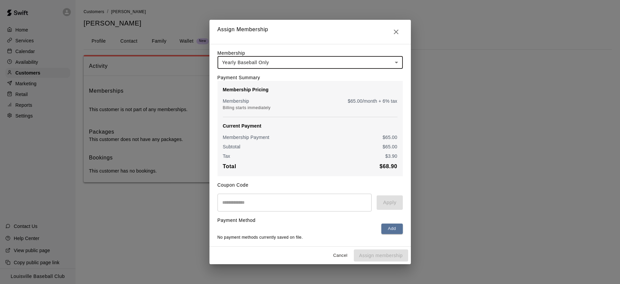
click at [306, 204] on input "text" at bounding box center [295, 203] width 154 height 18
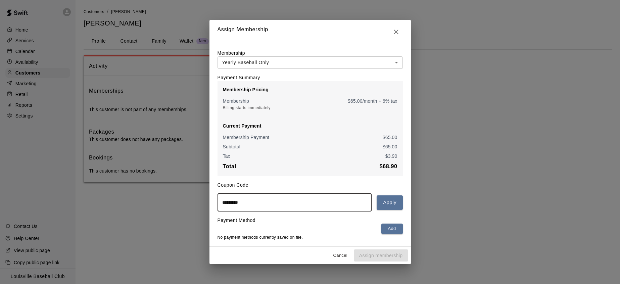
type input "*********"
click at [389, 204] on button "Apply" at bounding box center [390, 202] width 26 height 14
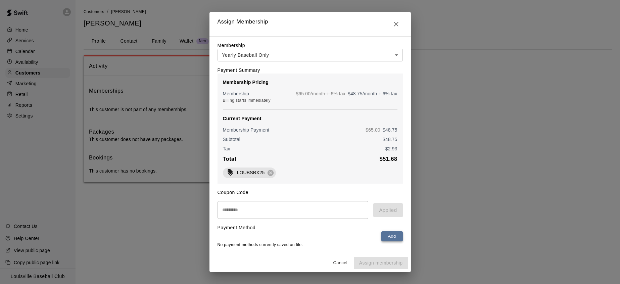
click at [388, 242] on button "Add" at bounding box center [392, 236] width 21 height 10
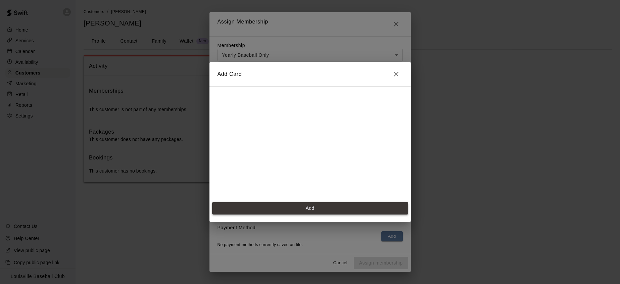
click at [354, 205] on button "Add" at bounding box center [310, 208] width 196 height 12
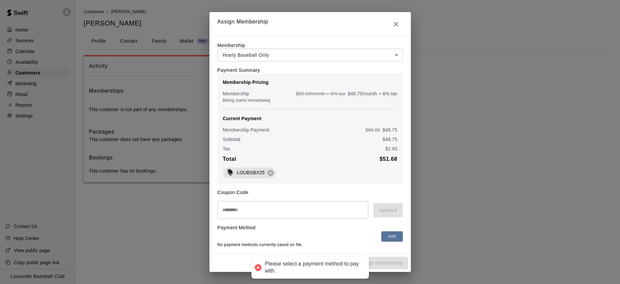
scroll to position [3, 0]
click at [387, 233] on button "Add" at bounding box center [392, 236] width 21 height 10
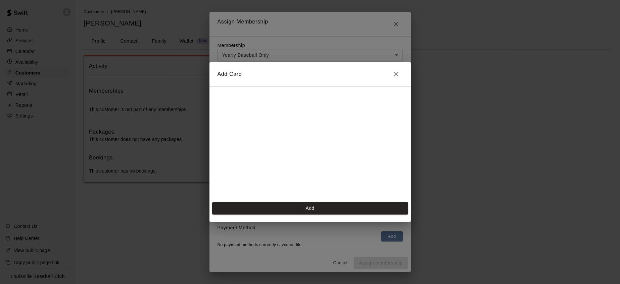
click at [402, 77] on button "Close" at bounding box center [396, 74] width 13 height 13
click at [393, 25] on div "Add Card Add" at bounding box center [310, 142] width 620 height 284
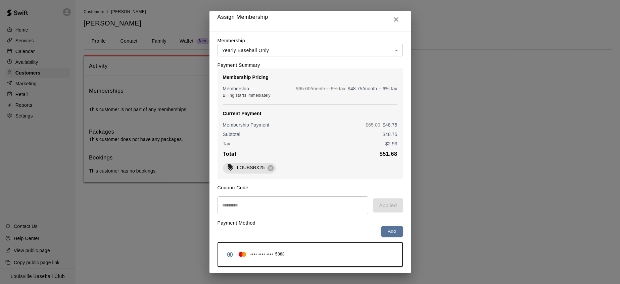
click at [392, 17] on icon "Close" at bounding box center [396, 19] width 8 height 8
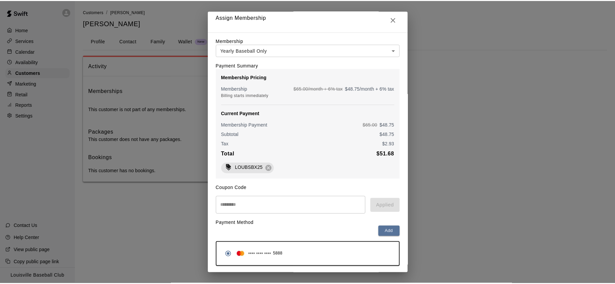
scroll to position [0, 0]
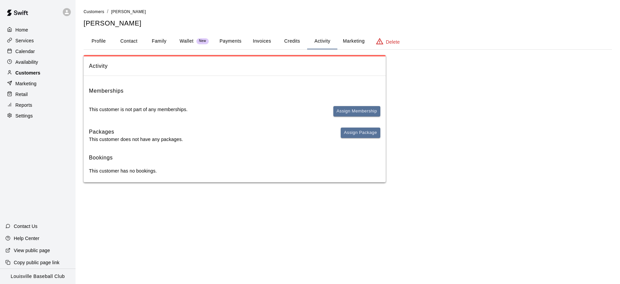
click at [46, 76] on div "Customers" at bounding box center [37, 73] width 65 height 10
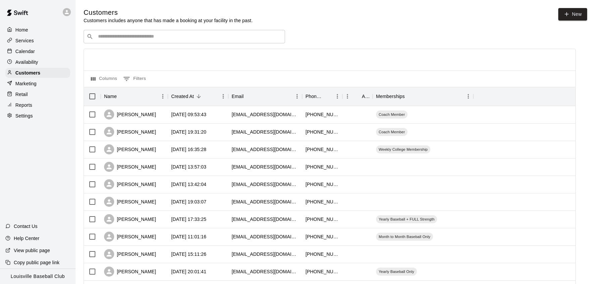
click at [234, 40] on input "Search customers by name or email" at bounding box center [189, 36] width 186 height 7
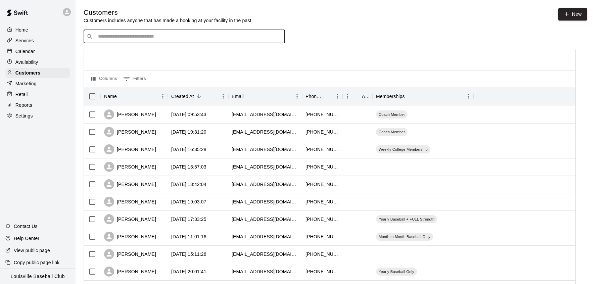
click at [207, 252] on div "[DATE] 15:11:26" at bounding box center [188, 254] width 35 height 7
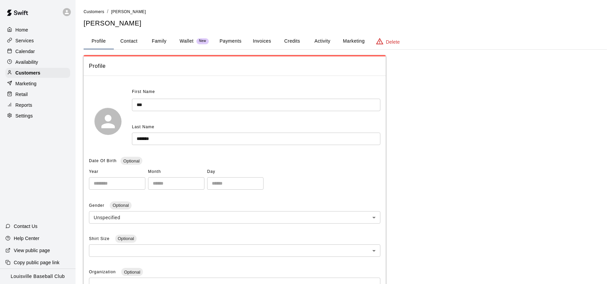
click at [297, 45] on button "Credits" at bounding box center [292, 41] width 30 height 16
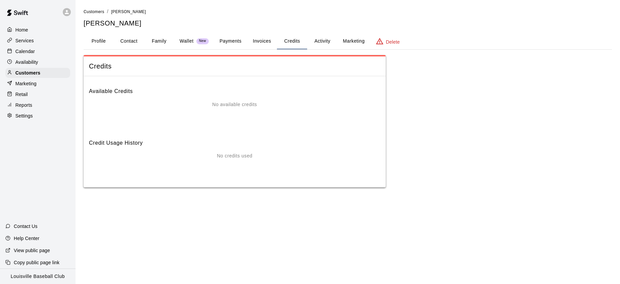
click at [239, 39] on button "Payments" at bounding box center [230, 41] width 33 height 16
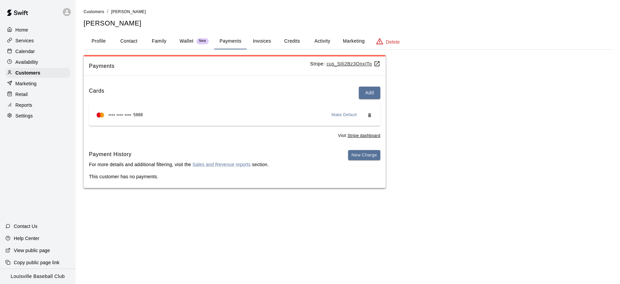
click at [328, 42] on button "Activity" at bounding box center [322, 41] width 30 height 16
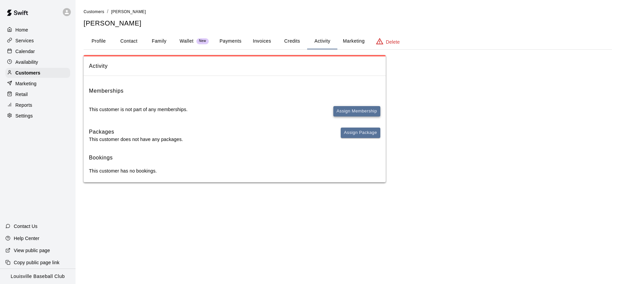
click at [358, 108] on button "Assign Membership" at bounding box center [357, 111] width 47 height 10
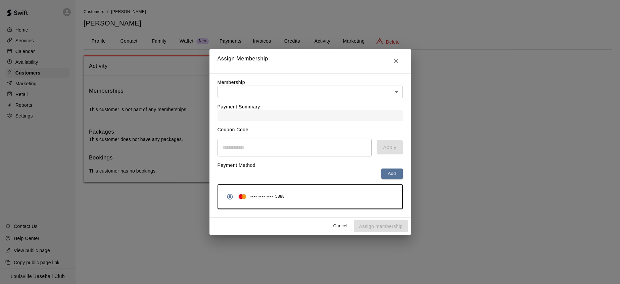
click at [369, 97] on body "Home Services Calendar Availability Customers Marketing Retail Reports Settings…" at bounding box center [310, 98] width 620 height 196
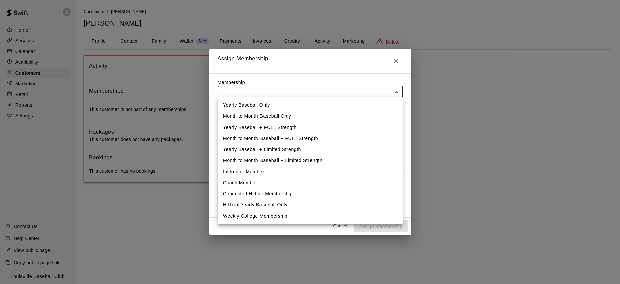
click at [288, 105] on li "Yearly Baseball Only" at bounding box center [310, 105] width 185 height 11
type input "**********"
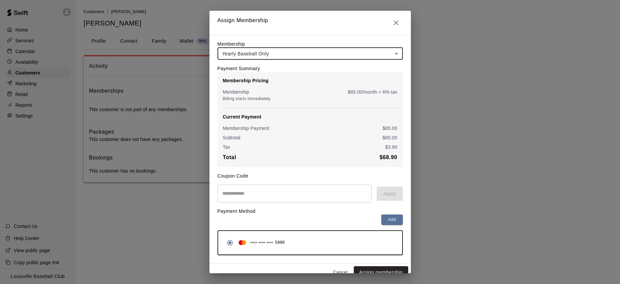
click at [291, 200] on input "text" at bounding box center [295, 194] width 154 height 18
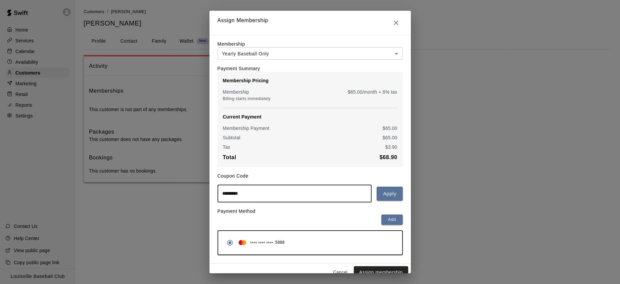
type input "*********"
click at [385, 198] on button "Apply" at bounding box center [390, 194] width 26 height 14
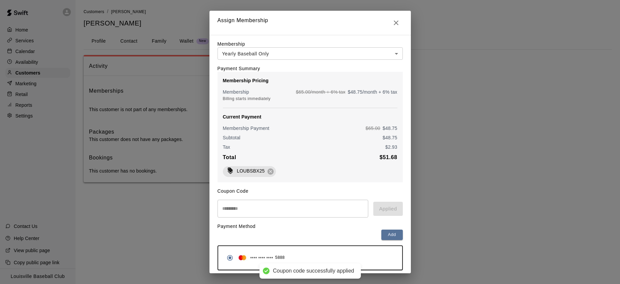
scroll to position [28, 0]
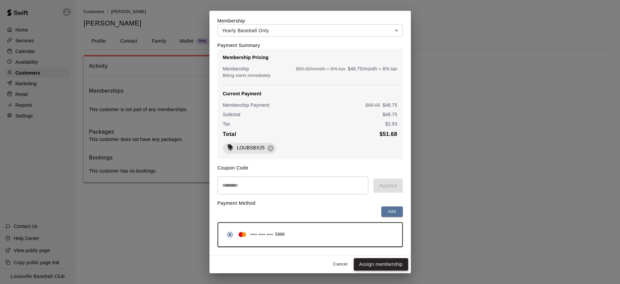
click at [381, 265] on button "Assign membership" at bounding box center [381, 264] width 54 height 12
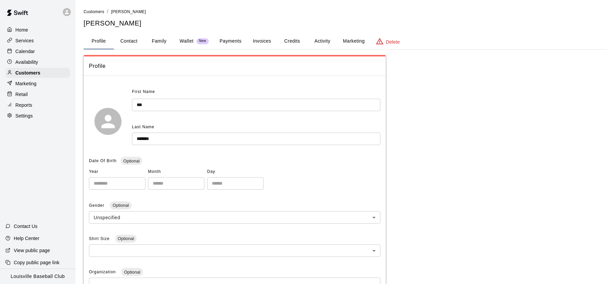
click at [323, 43] on button "Activity" at bounding box center [322, 41] width 30 height 16
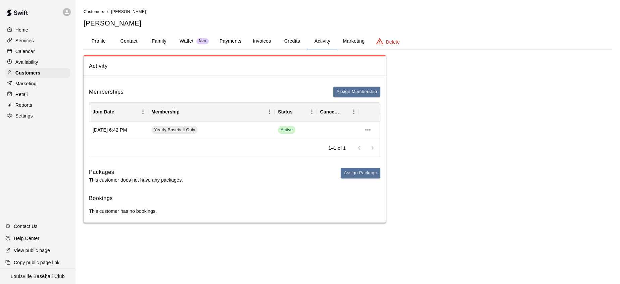
click at [126, 39] on button "Contact" at bounding box center [129, 41] width 30 height 16
select select "**"
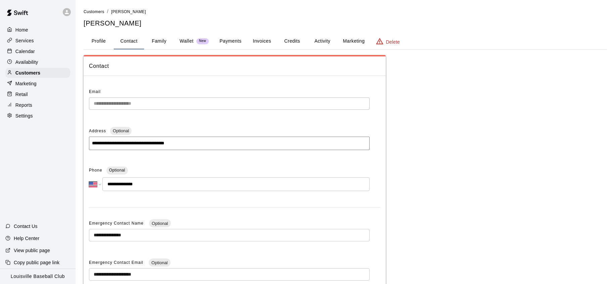
click at [103, 41] on button "Profile" at bounding box center [99, 41] width 30 height 16
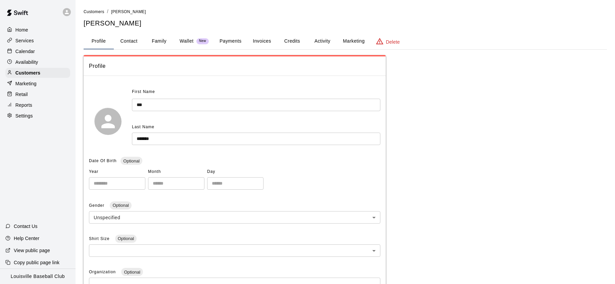
click at [41, 52] on div "Calendar" at bounding box center [37, 51] width 65 height 10
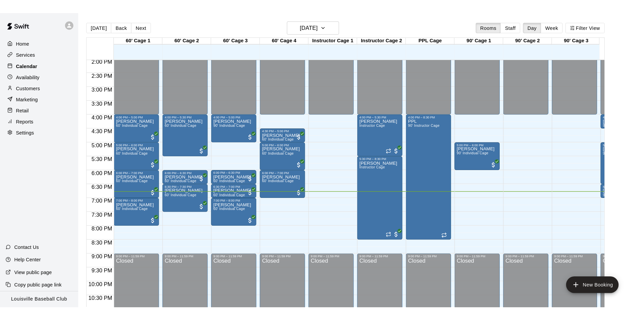
scroll to position [369, 0]
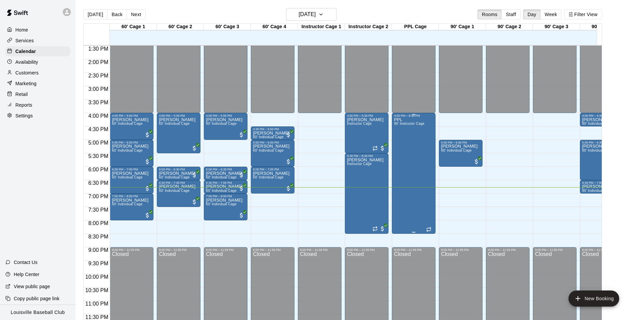
click at [414, 171] on div "PPL 90' Instructor Cage" at bounding box center [409, 278] width 31 height 320
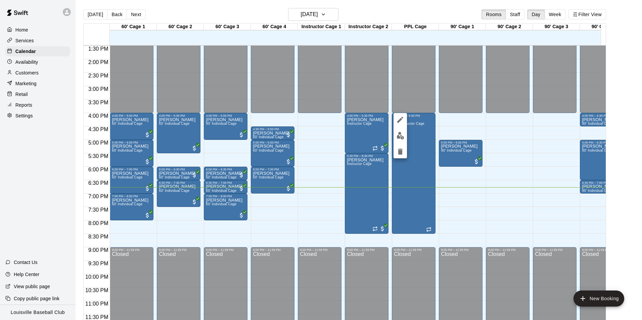
click at [399, 141] on button "edit" at bounding box center [400, 135] width 13 height 13
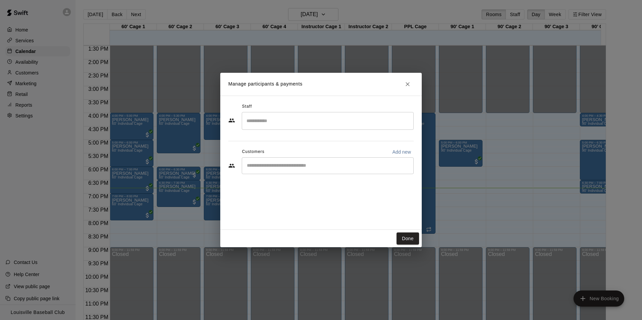
click at [402, 82] on button "Close" at bounding box center [408, 84] width 12 height 12
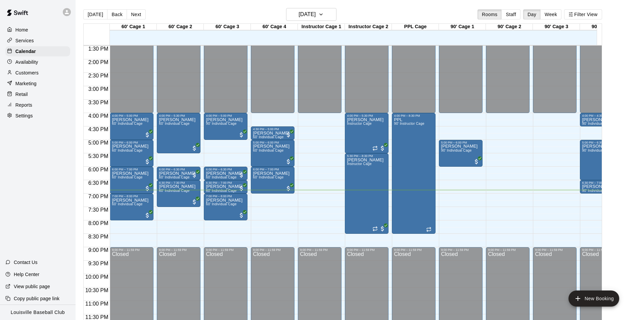
click at [70, 11] on div at bounding box center [67, 12] width 8 height 8
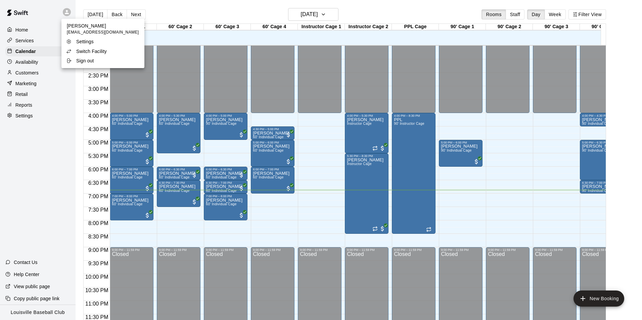
click at [93, 52] on p "Switch Facility" at bounding box center [91, 51] width 31 height 7
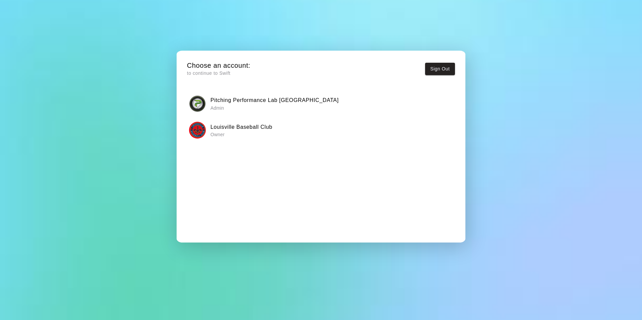
click at [246, 110] on p "Admin" at bounding box center [275, 108] width 128 height 7
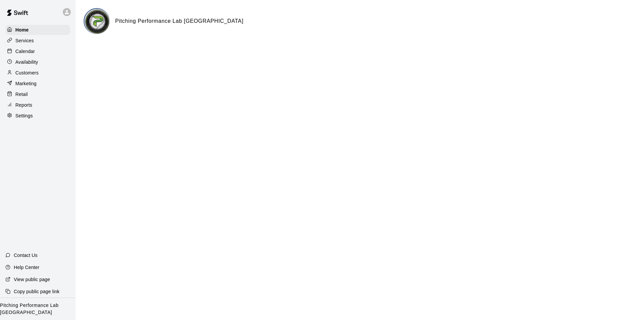
click at [41, 60] on div "Availability" at bounding box center [37, 62] width 65 height 10
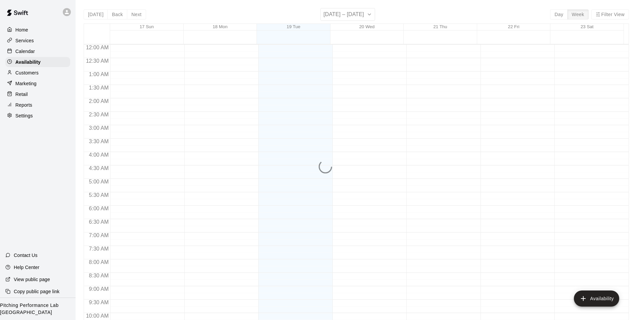
click at [52, 51] on div "Calendar" at bounding box center [37, 51] width 65 height 10
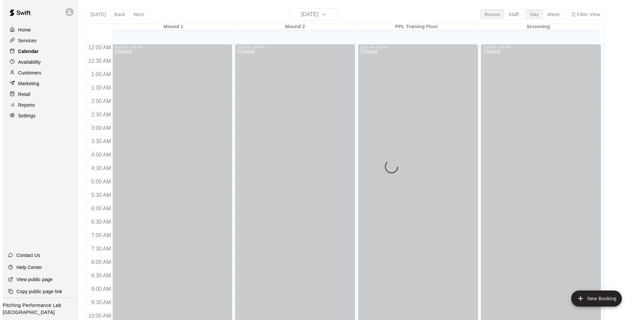
scroll to position [341, 0]
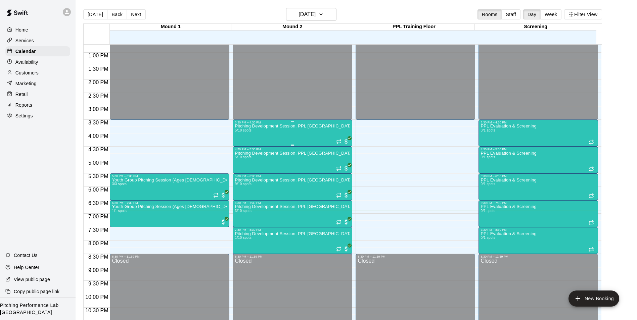
click at [304, 138] on div "Pitching Development Session, PPL Louisville (Ages 13+) 5/10 spots" at bounding box center [293, 284] width 116 height 320
click at [287, 135] on div at bounding box center [321, 160] width 642 height 320
click at [267, 134] on div "Pitching Development Session, PPL Louisville (Ages 13+) 5/10 spots" at bounding box center [293, 284] width 116 height 320
click at [241, 151] on img "edit" at bounding box center [241, 148] width 8 height 8
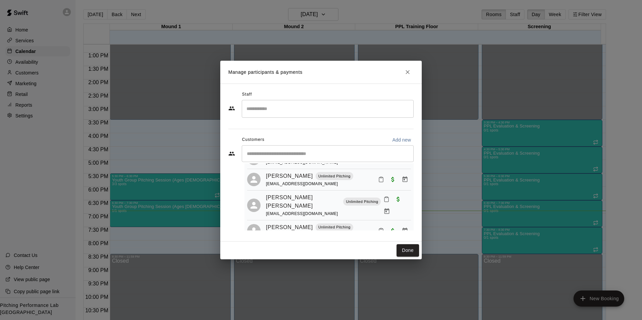
scroll to position [63, 0]
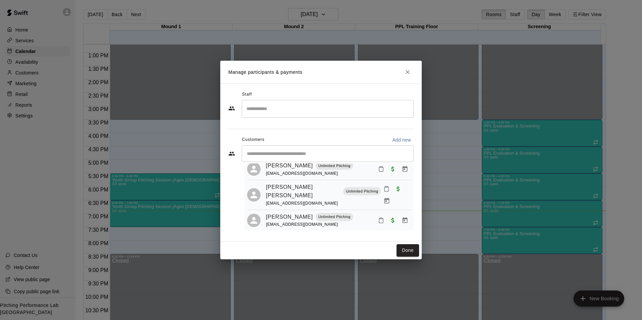
click at [408, 72] on icon "Close" at bounding box center [408, 72] width 4 height 4
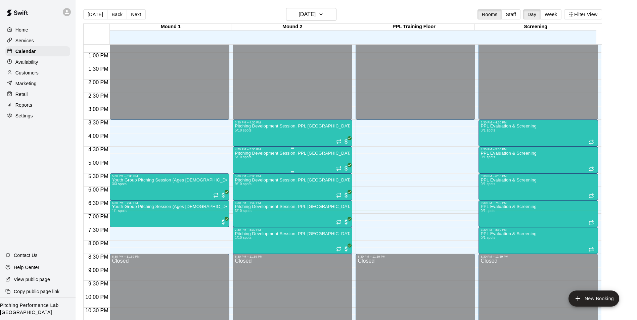
click at [261, 170] on div "Pitching Development Session, PPL Louisville (Ages 13+) 5/10 spots" at bounding box center [293, 311] width 116 height 320
click at [243, 176] on img "edit" at bounding box center [241, 175] width 8 height 8
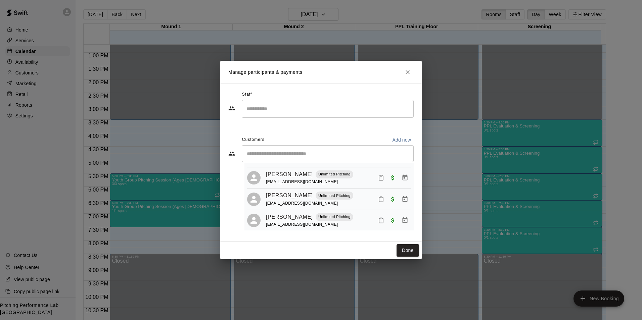
click at [407, 73] on icon "Close" at bounding box center [408, 72] width 4 height 4
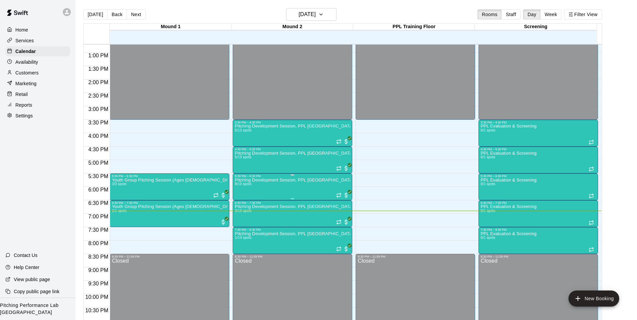
click at [243, 203] on img "edit" at bounding box center [241, 202] width 8 height 8
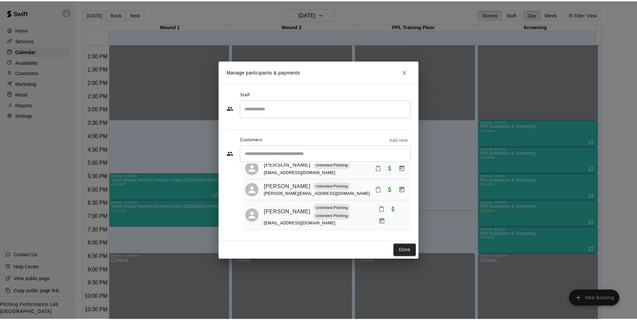
scroll to position [100, 0]
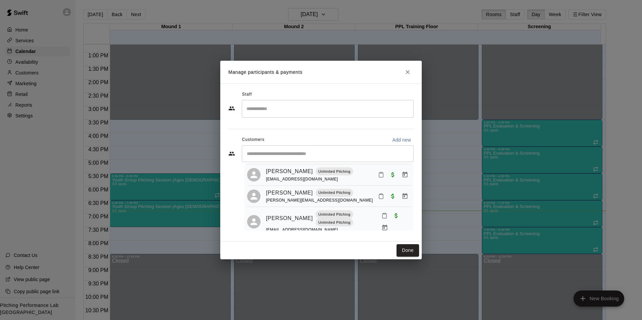
click at [404, 67] on button "Close" at bounding box center [408, 72] width 12 height 12
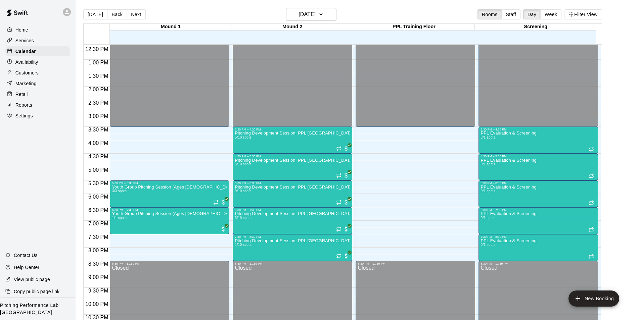
scroll to position [333, 0]
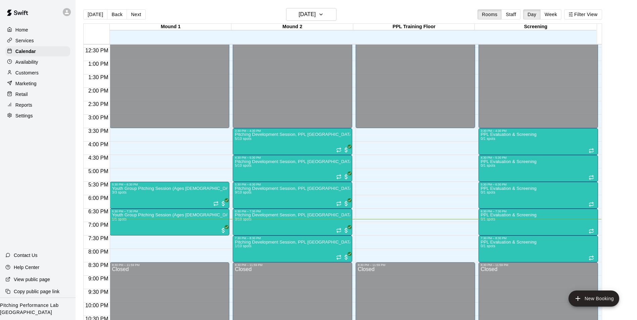
click at [67, 12] on icon at bounding box center [67, 12] width 6 height 6
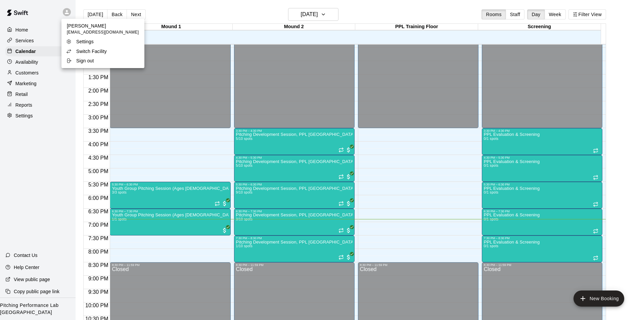
click at [88, 52] on p "Switch Facility" at bounding box center [91, 51] width 31 height 7
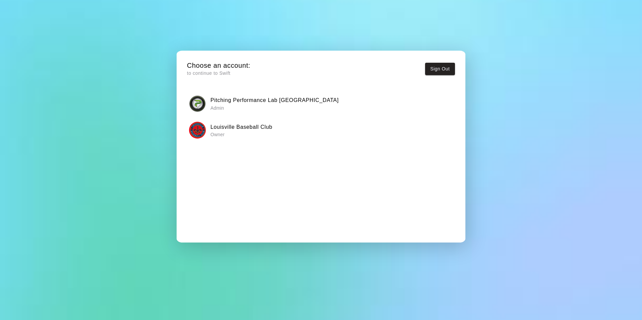
click at [216, 133] on p "Owner" at bounding box center [242, 134] width 62 height 7
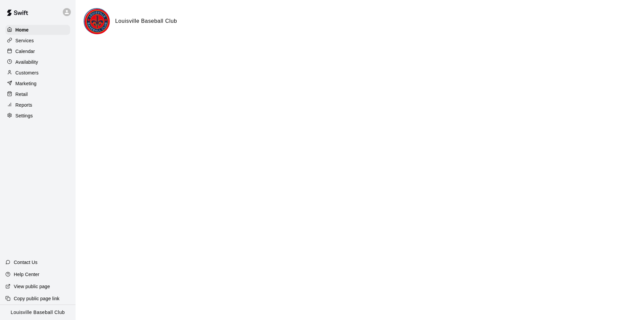
click at [44, 51] on div "Calendar" at bounding box center [37, 51] width 65 height 10
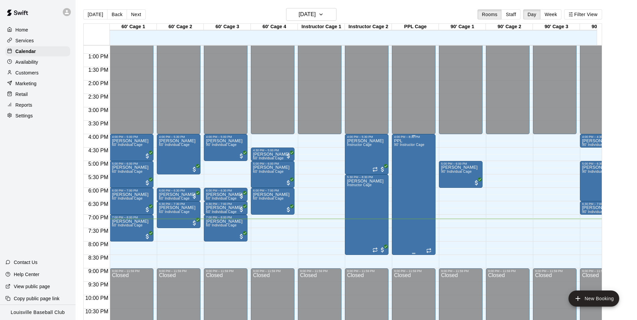
click at [406, 171] on div "PPL 90' Instructor Cage" at bounding box center [409, 299] width 31 height 320
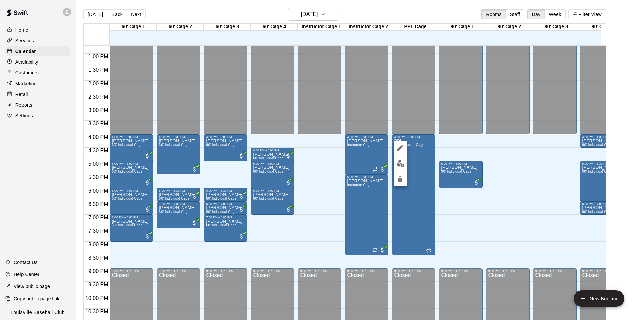
click at [507, 156] on div at bounding box center [321, 160] width 642 height 320
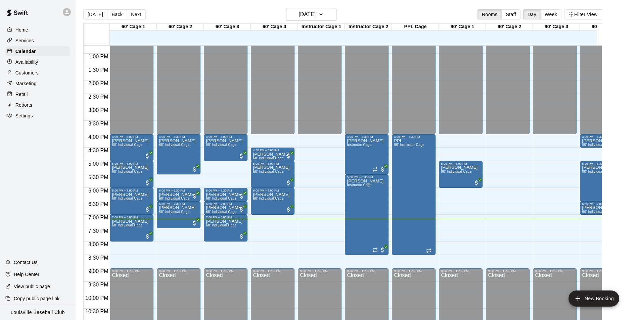
click at [68, 12] on icon at bounding box center [67, 12] width 4 height 4
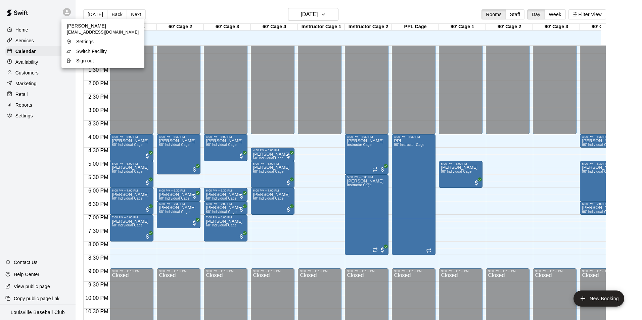
click at [113, 51] on li "Switch Facility" at bounding box center [102, 51] width 83 height 9
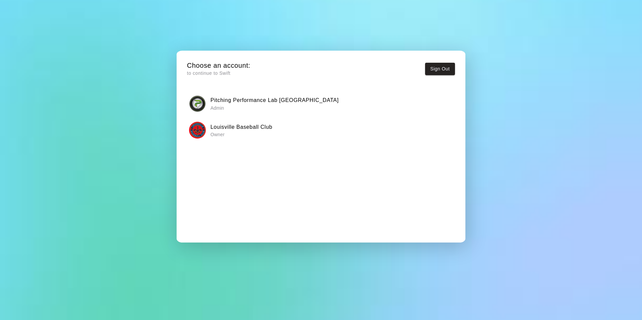
click at [345, 103] on div "Pitching Performance Lab Louisville Admin" at bounding box center [321, 103] width 264 height 17
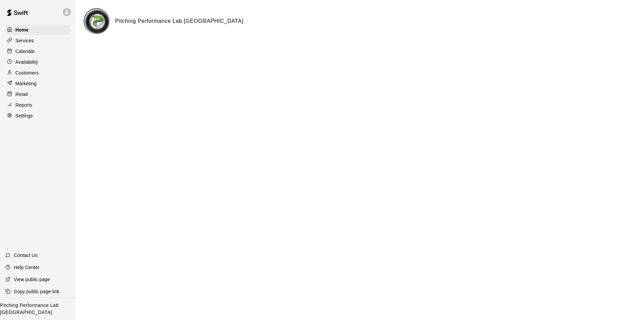
click at [54, 50] on div "Calendar" at bounding box center [37, 51] width 65 height 10
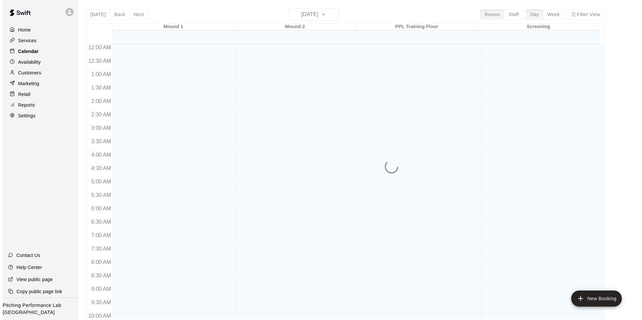
scroll to position [341, 0]
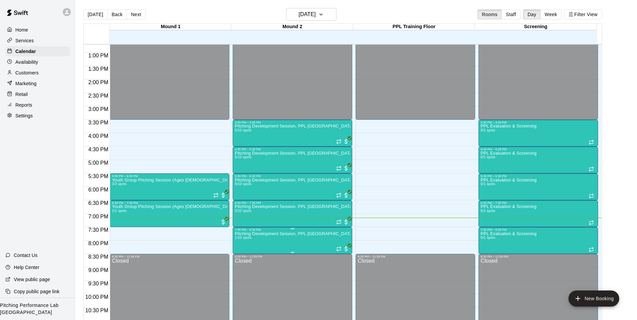
click at [245, 259] on button "edit" at bounding box center [240, 255] width 13 height 13
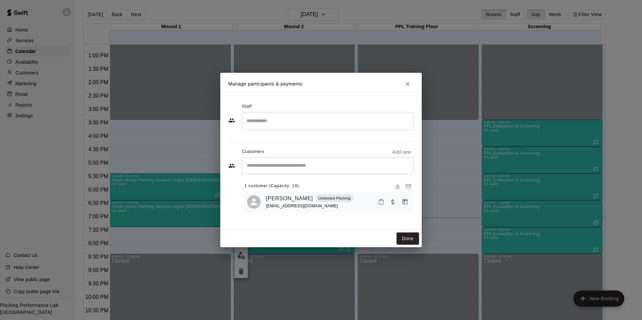
click at [408, 84] on icon "Close" at bounding box center [408, 84] width 4 height 4
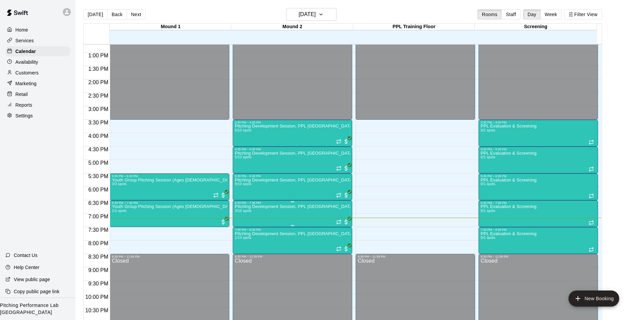
click at [243, 230] on img "edit" at bounding box center [241, 229] width 8 height 8
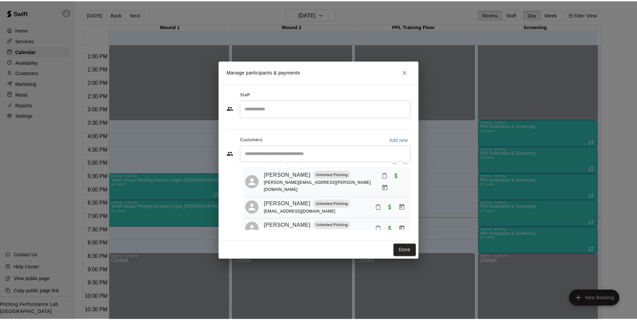
scroll to position [19, 0]
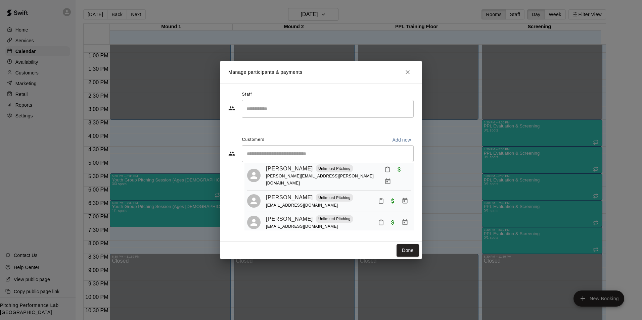
click at [411, 70] on button "Close" at bounding box center [408, 72] width 12 height 12
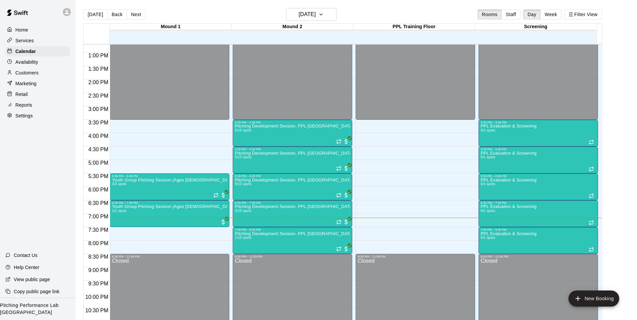
click at [68, 13] on icon at bounding box center [67, 12] width 4 height 4
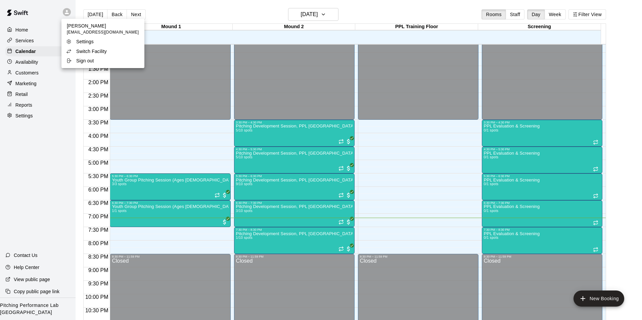
click at [106, 49] on p "Switch Facility" at bounding box center [91, 51] width 31 height 7
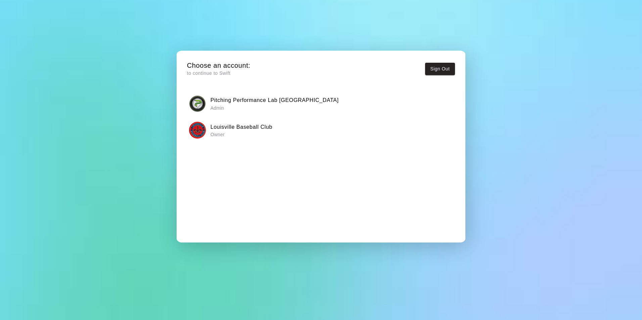
click at [353, 129] on div "Louisville Baseball Club Owner" at bounding box center [321, 130] width 264 height 17
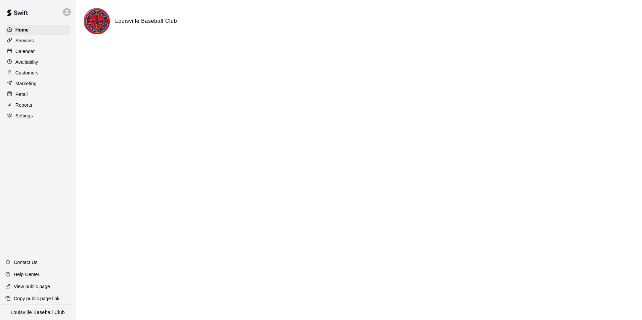
click at [51, 54] on div "Calendar" at bounding box center [37, 51] width 65 height 10
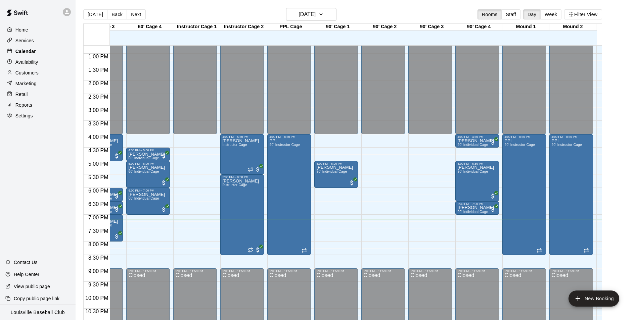
scroll to position [0, 136]
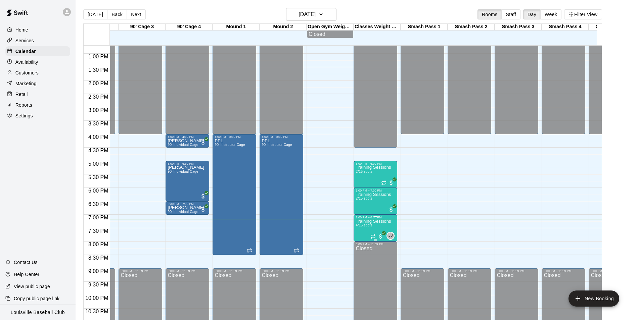
click at [365, 227] on span "4/15 spots" at bounding box center [364, 226] width 16 height 4
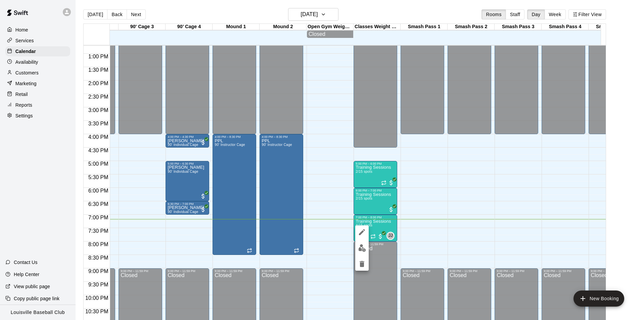
click at [364, 253] on button "edit" at bounding box center [361, 248] width 13 height 13
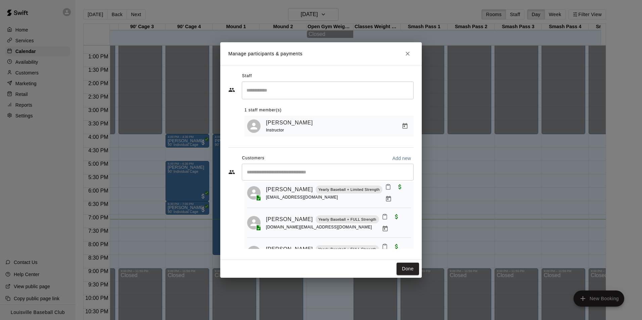
click at [408, 53] on icon "Close" at bounding box center [408, 54] width 4 height 4
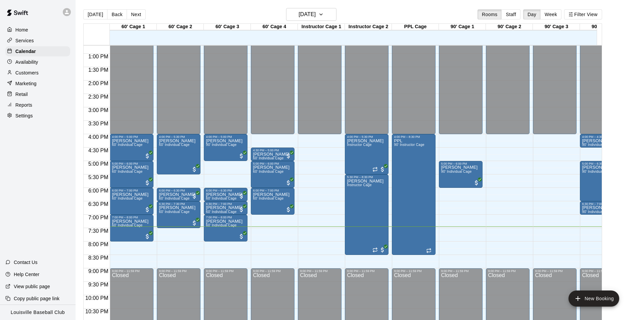
click at [117, 263] on div "12:00 AM – 4:00 PM Closed 4:00 PM – 5:00 PM Daniel Bracken 60' Individual Cage …" at bounding box center [132, 26] width 44 height 645
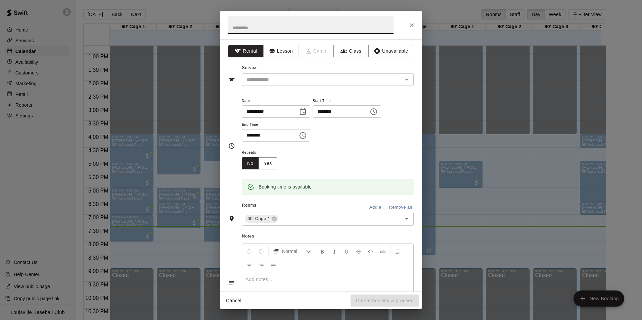
click at [414, 31] on button "Close" at bounding box center [412, 25] width 12 height 12
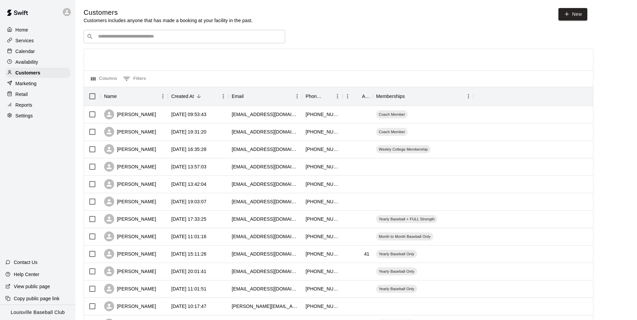
click at [52, 29] on div "Home" at bounding box center [37, 30] width 65 height 10
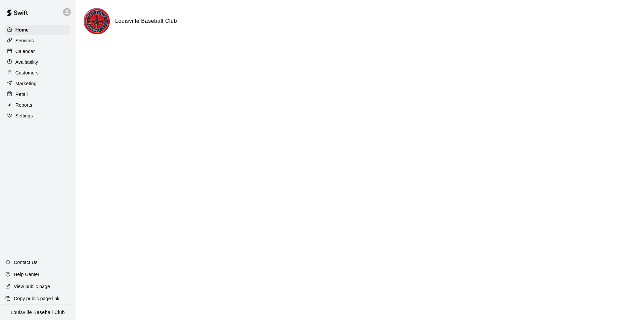
click at [46, 72] on div "Customers" at bounding box center [37, 73] width 65 height 10
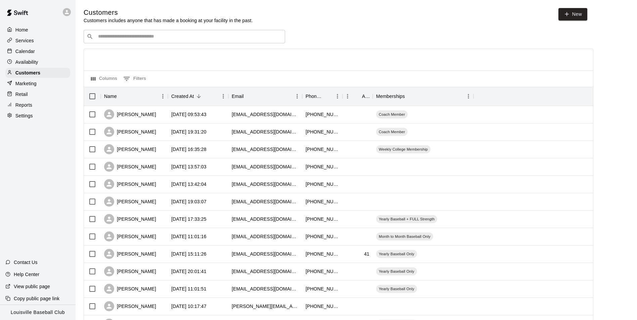
click at [67, 12] on icon at bounding box center [67, 12] width 4 height 4
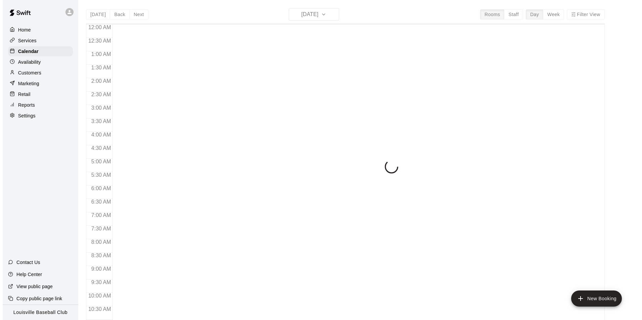
scroll to position [341, 0]
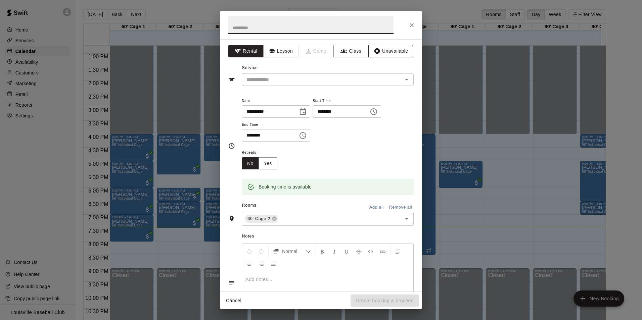
click at [396, 57] on button "Unavailable" at bounding box center [390, 51] width 45 height 12
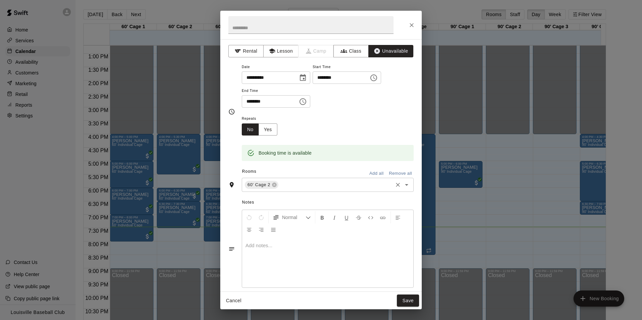
click at [339, 183] on input "text" at bounding box center [335, 185] width 113 height 8
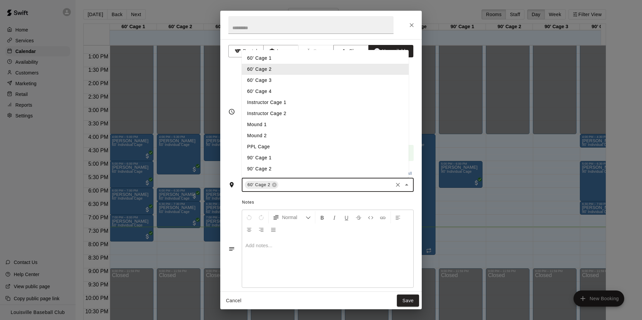
click at [313, 62] on li "60' Cage 1" at bounding box center [325, 58] width 167 height 11
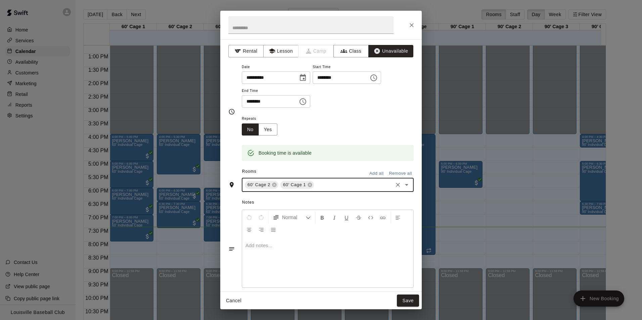
click at [347, 188] on input "text" at bounding box center [353, 185] width 77 height 8
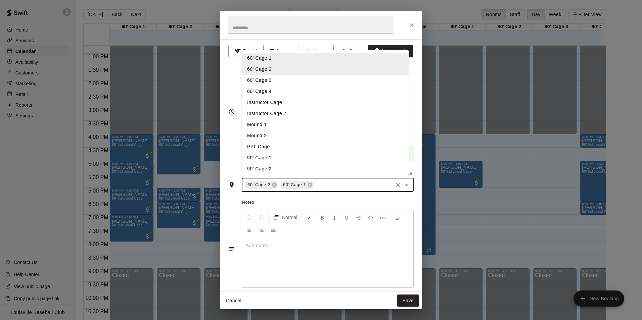
click at [301, 81] on li "60' Cage 3" at bounding box center [325, 80] width 167 height 11
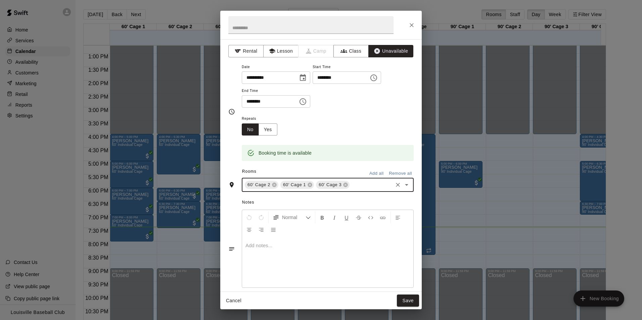
click at [361, 187] on input "text" at bounding box center [371, 185] width 41 height 8
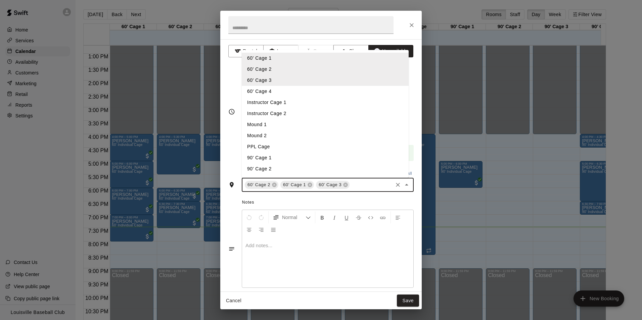
click at [306, 91] on li "60' Cage 4" at bounding box center [325, 91] width 167 height 11
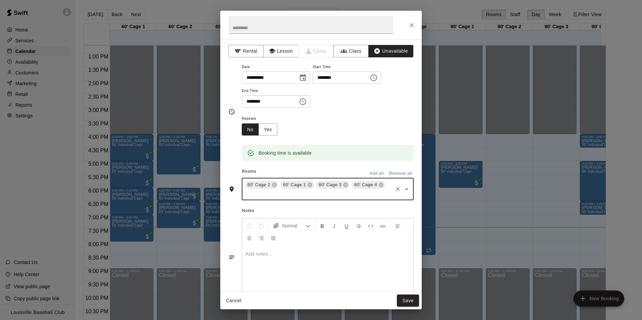
click at [410, 30] on button "Close" at bounding box center [412, 25] width 12 height 12
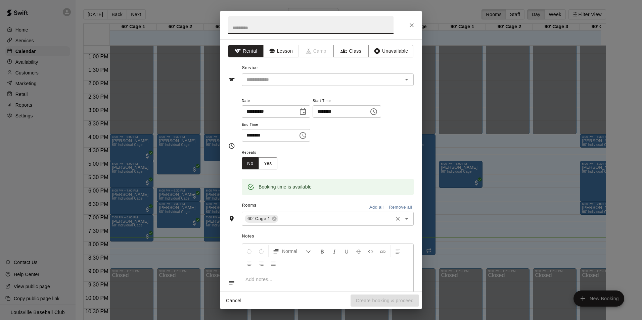
click at [292, 220] on input "text" at bounding box center [335, 219] width 113 height 8
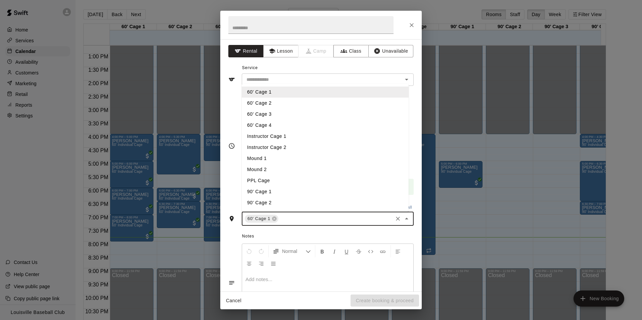
click at [282, 104] on li "60' Cage 2" at bounding box center [325, 103] width 167 height 11
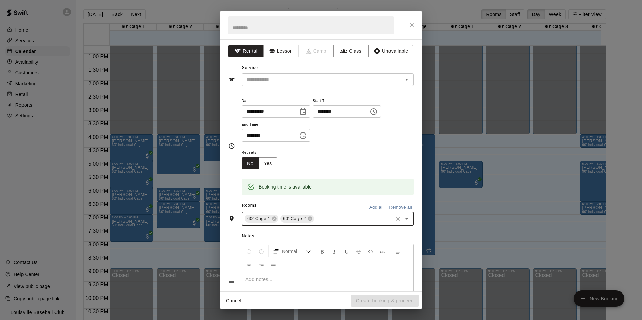
click at [334, 220] on input "text" at bounding box center [353, 219] width 77 height 8
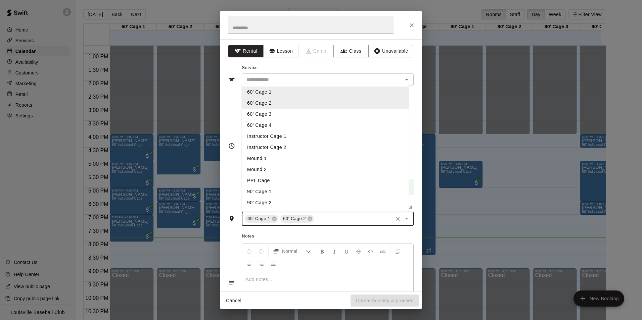
click at [277, 118] on li "60' Cage 3" at bounding box center [325, 114] width 167 height 11
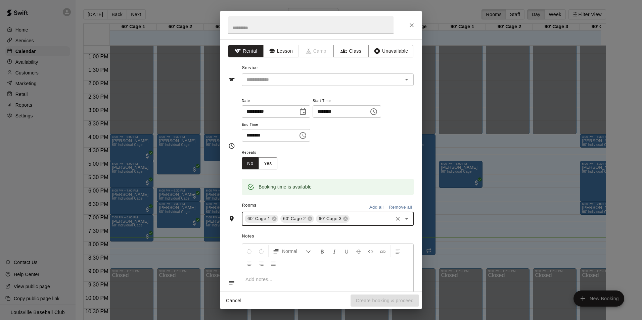
click at [361, 220] on input "text" at bounding box center [371, 219] width 41 height 8
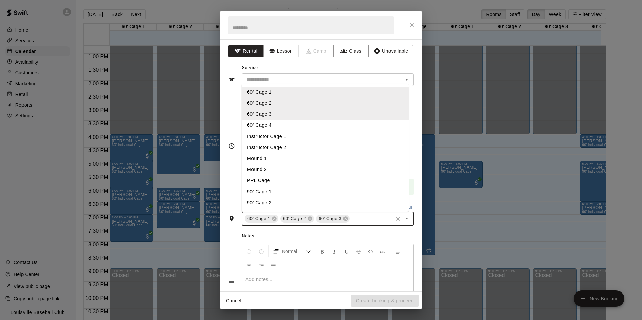
click at [289, 125] on li "60' Cage 4" at bounding box center [325, 125] width 167 height 11
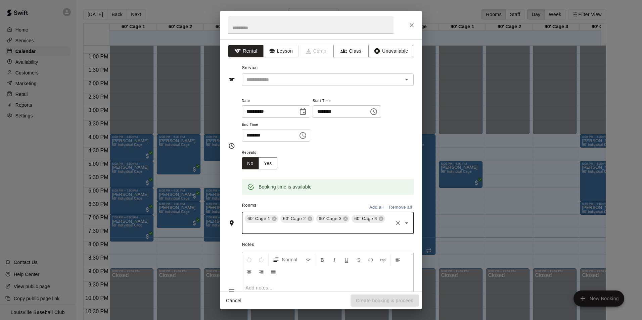
click at [329, 230] on input "text" at bounding box center [318, 228] width 148 height 8
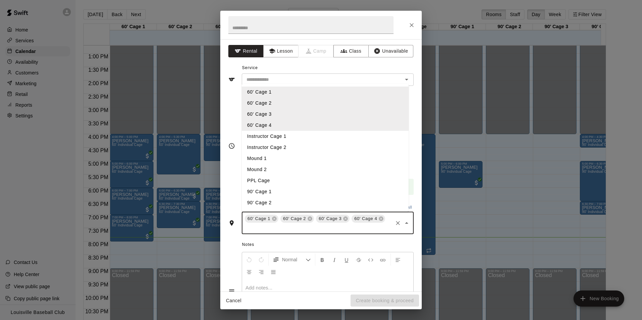
click at [292, 134] on li "Instructor Cage 1" at bounding box center [325, 136] width 167 height 11
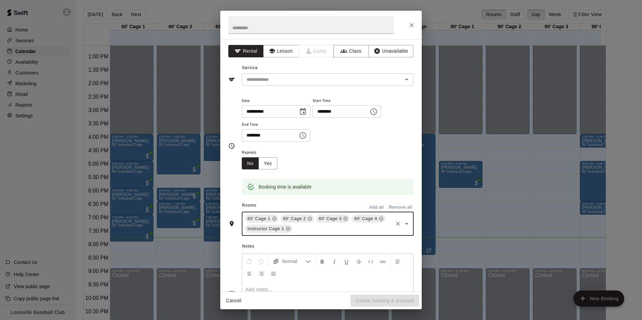
click at [309, 236] on div "60' Cage 1 60' Cage 2 60' Cage 3 60' Cage 4 Instructor Cage 1 ​" at bounding box center [328, 224] width 172 height 24
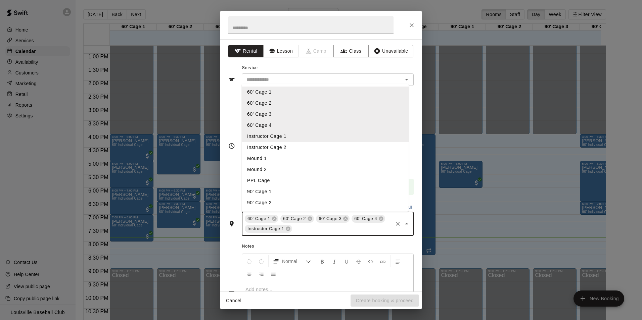
click at [286, 151] on li "Instructor Cage 2" at bounding box center [325, 147] width 167 height 11
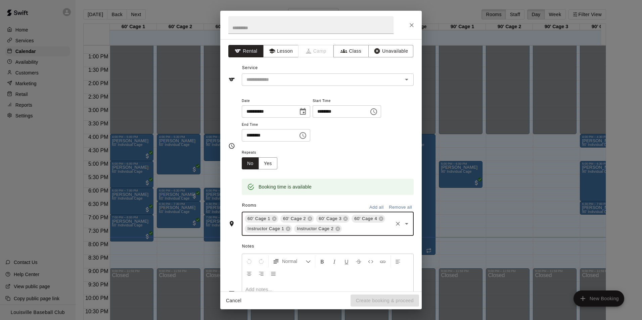
click at [359, 229] on input "text" at bounding box center [367, 229] width 49 height 8
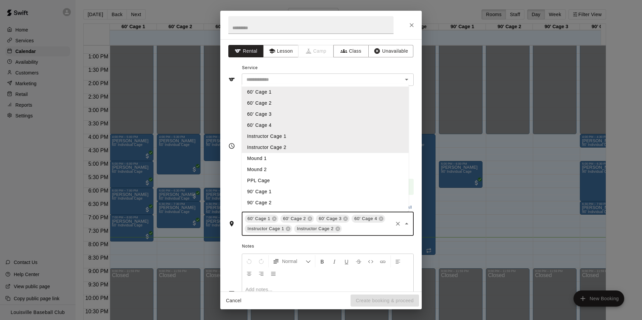
click at [274, 169] on li "Mound 2" at bounding box center [325, 169] width 167 height 11
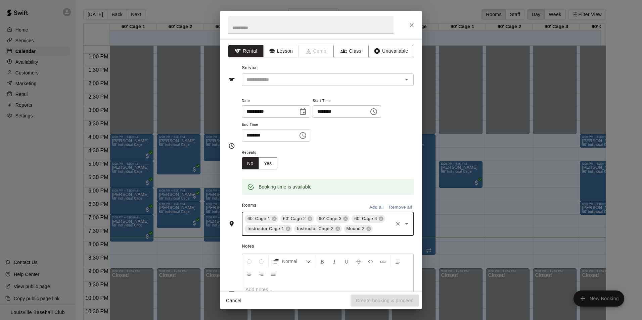
click at [374, 233] on input "text" at bounding box center [383, 229] width 18 height 8
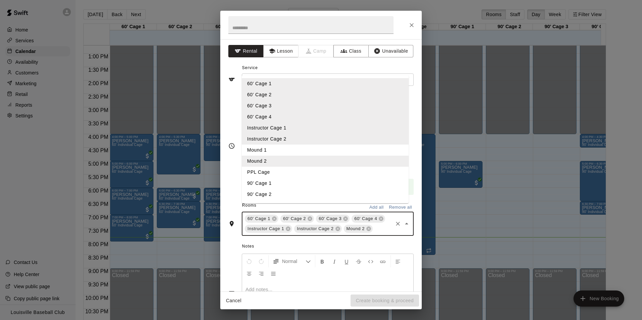
click at [296, 156] on li "Mound 1" at bounding box center [325, 150] width 167 height 11
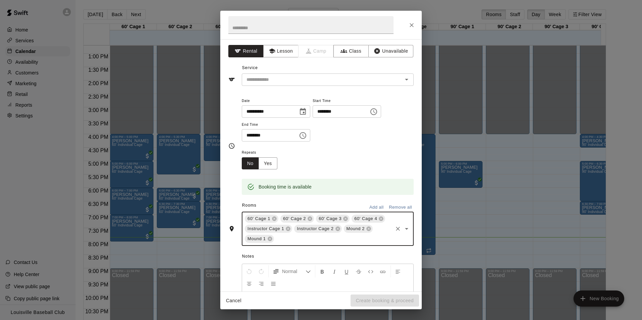
click at [292, 239] on input "text" at bounding box center [333, 239] width 117 height 8
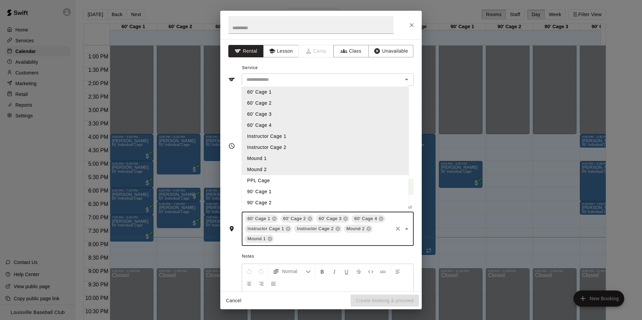
click at [300, 193] on li "90' Cage 1" at bounding box center [325, 191] width 167 height 11
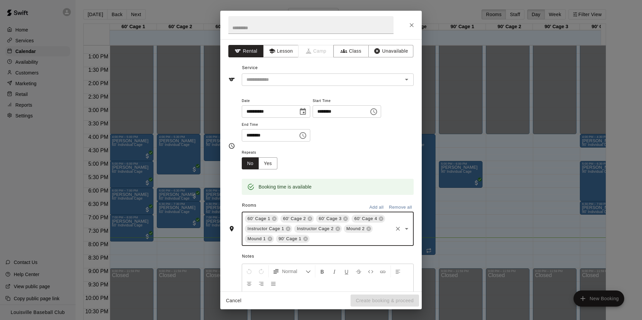
click at [332, 239] on input "text" at bounding box center [351, 239] width 81 height 8
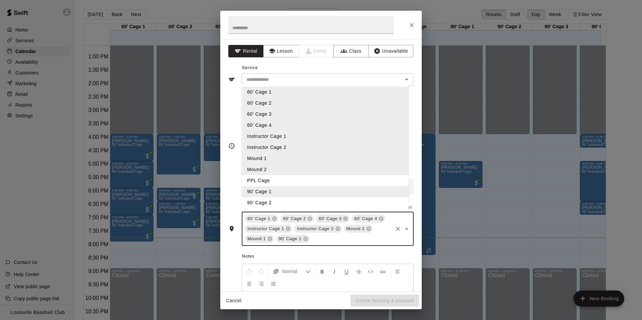
click at [326, 184] on li "PPL Cage" at bounding box center [325, 180] width 167 height 11
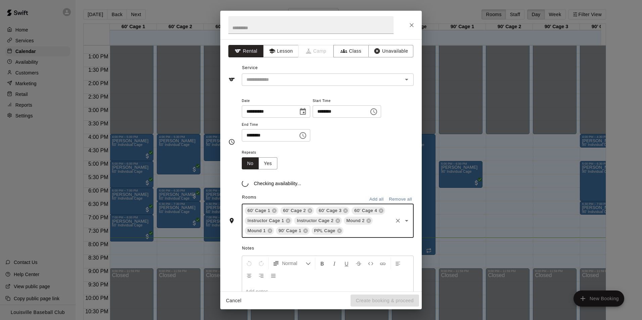
click at [353, 235] on input "text" at bounding box center [368, 231] width 47 height 8
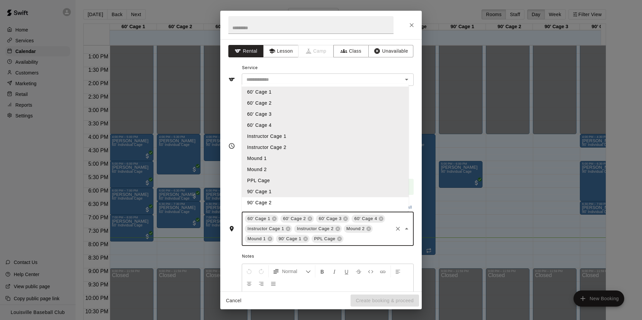
click at [322, 207] on li "90' Cage 2" at bounding box center [325, 202] width 167 height 11
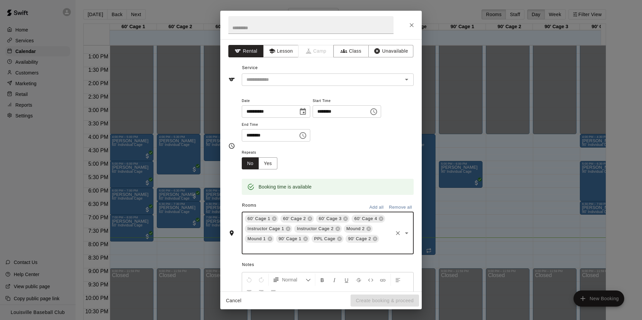
click at [296, 249] on input "text" at bounding box center [318, 248] width 148 height 8
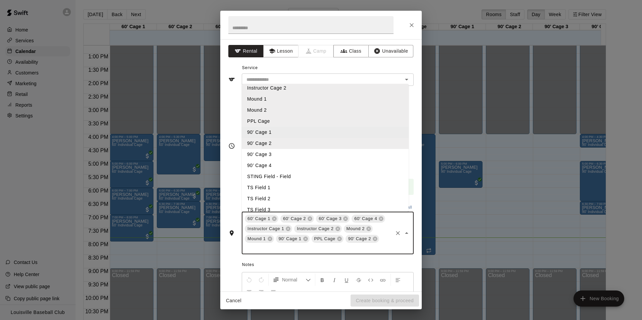
scroll to position [60, 0]
click at [337, 156] on li "90' Cage 3" at bounding box center [325, 154] width 167 height 11
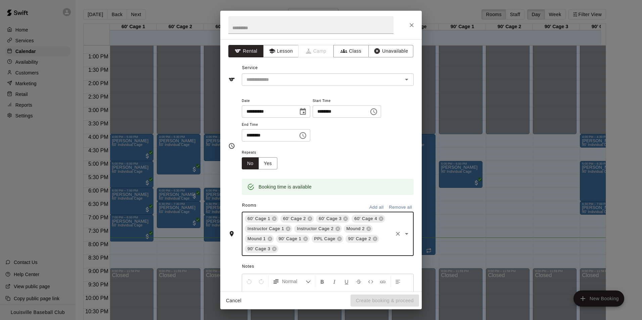
click at [297, 247] on input "text" at bounding box center [335, 249] width 113 height 8
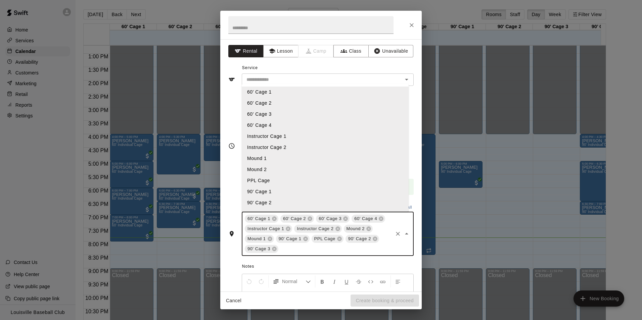
click at [296, 250] on input "text" at bounding box center [335, 249] width 113 height 8
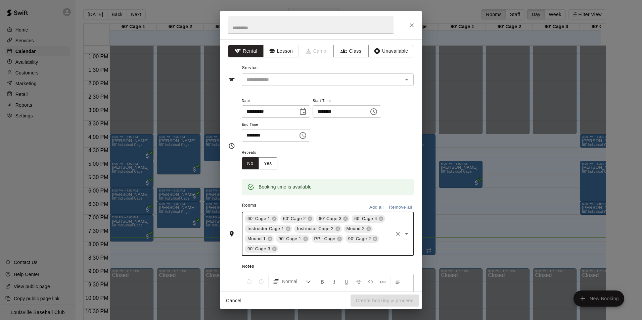
click at [299, 250] on input "text" at bounding box center [335, 249] width 113 height 8
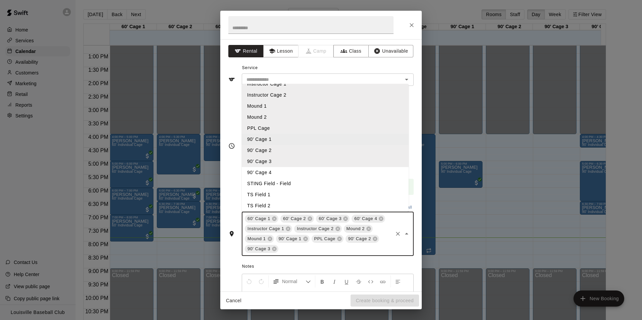
scroll to position [53, 0]
click at [315, 175] on li "90’ Cage 4" at bounding box center [325, 171] width 167 height 11
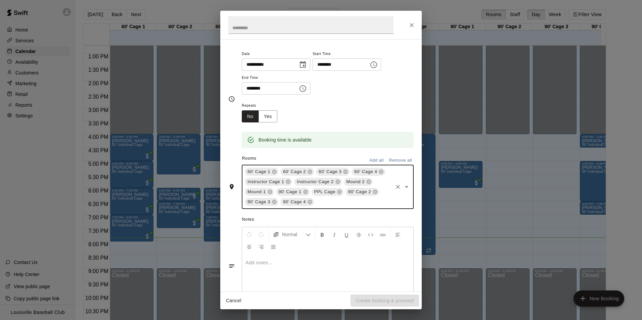
scroll to position [48, 0]
click at [294, 270] on div at bounding box center [327, 278] width 171 height 50
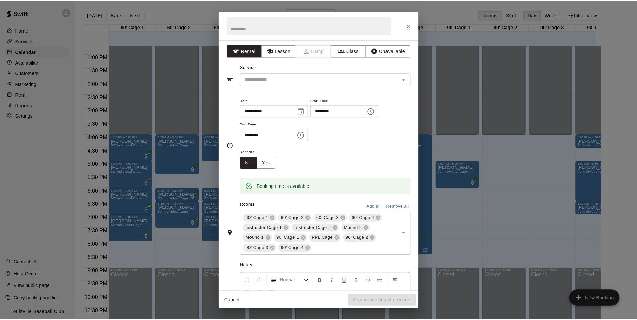
scroll to position [0, 0]
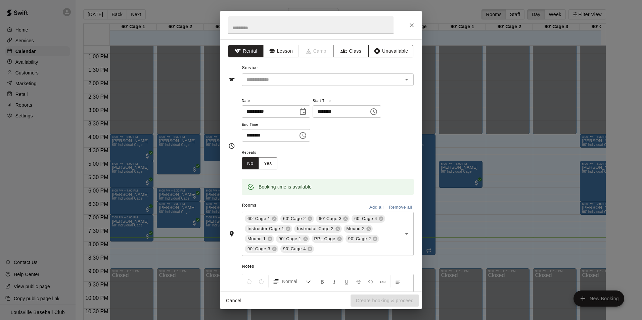
click at [391, 51] on button "Unavailable" at bounding box center [390, 51] width 45 height 12
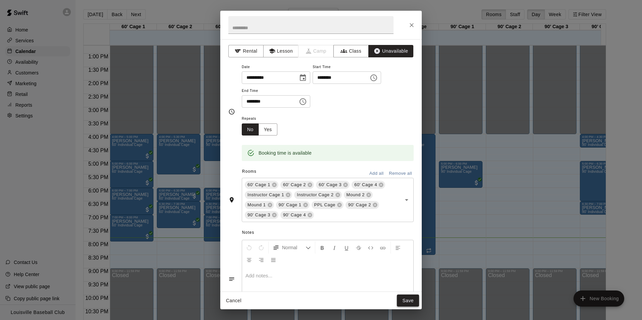
click at [416, 305] on button "Save" at bounding box center [408, 301] width 22 height 12
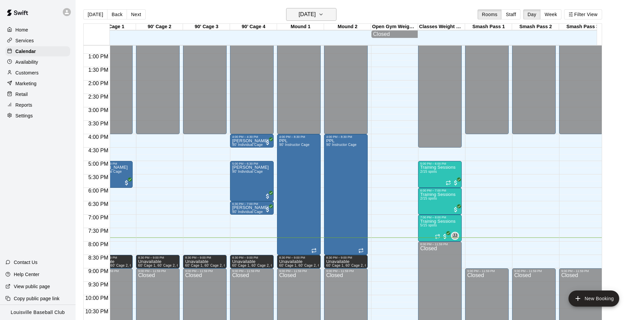
click at [316, 18] on h6 "[DATE]" at bounding box center [307, 14] width 17 height 9
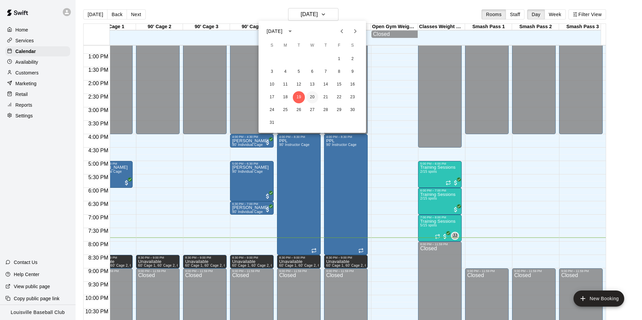
click at [314, 98] on button "20" at bounding box center [312, 97] width 12 height 12
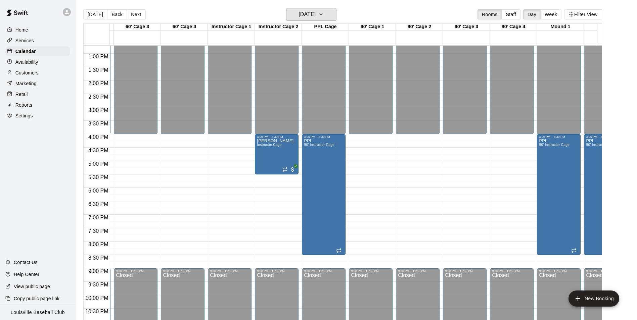
scroll to position [0, 36]
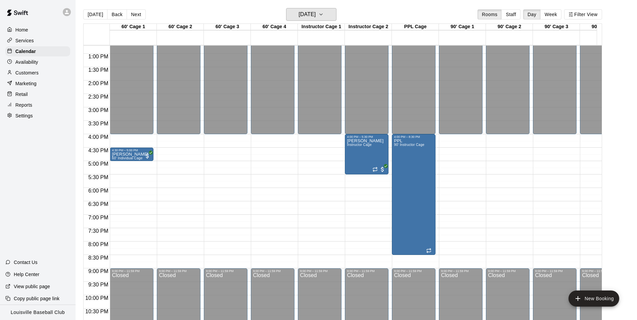
click at [316, 12] on h6 "[DATE]" at bounding box center [307, 14] width 17 height 9
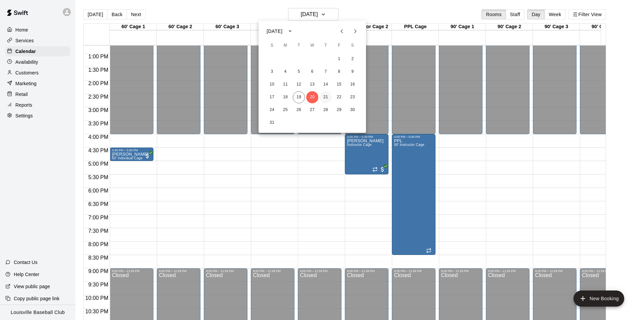
click at [329, 102] on button "21" at bounding box center [326, 97] width 12 height 12
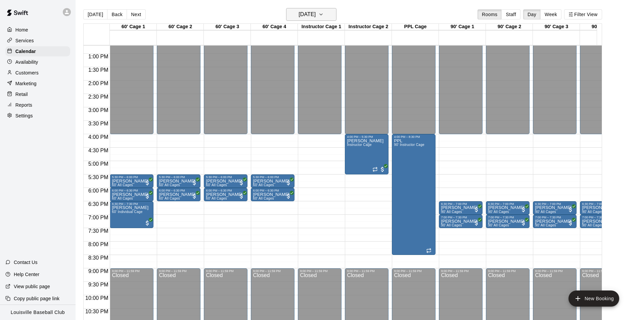
click at [337, 20] on button "[DATE]" at bounding box center [311, 14] width 50 height 13
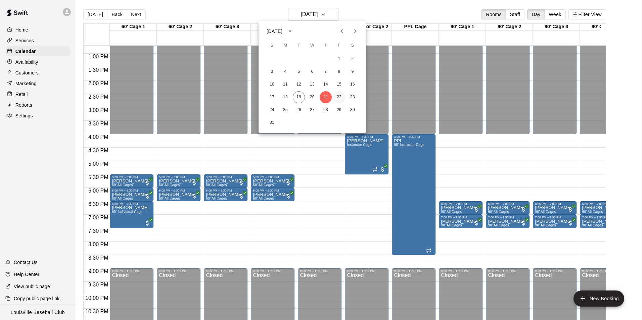
click at [339, 97] on button "22" at bounding box center [339, 97] width 12 height 12
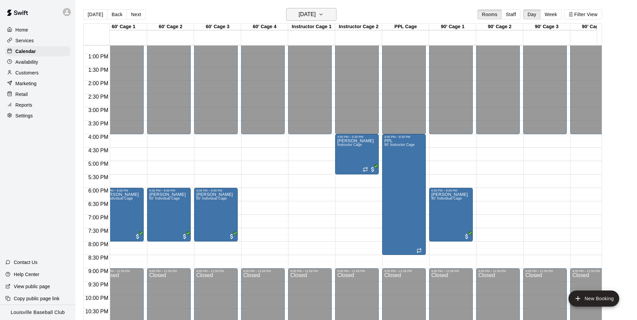
click at [316, 16] on h6 "[DATE]" at bounding box center [307, 14] width 17 height 9
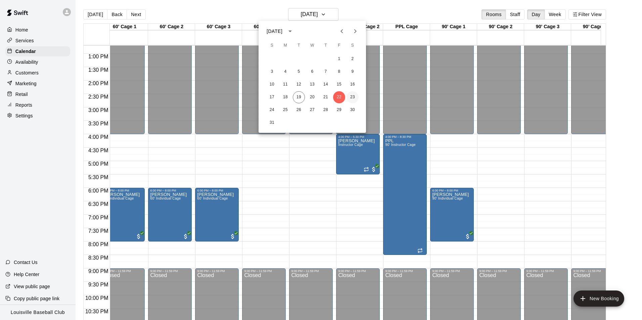
click at [353, 97] on button "23" at bounding box center [353, 97] width 12 height 12
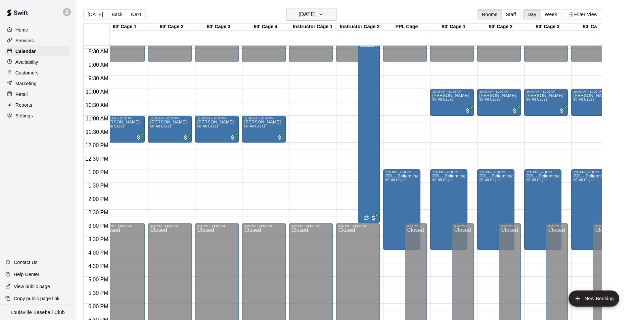
click at [316, 18] on h6 "[DATE]" at bounding box center [307, 14] width 17 height 9
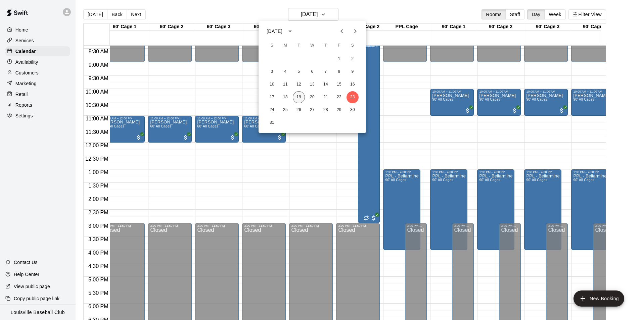
click at [301, 99] on button "19" at bounding box center [299, 97] width 12 height 12
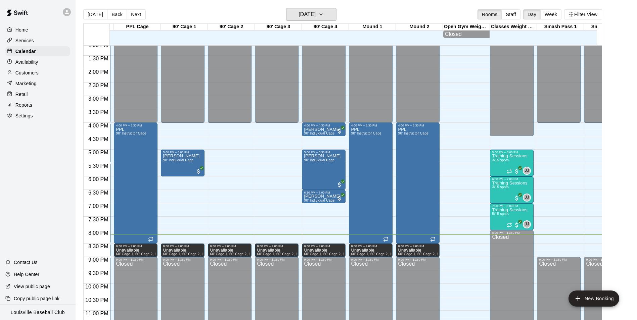
scroll to position [0, 291]
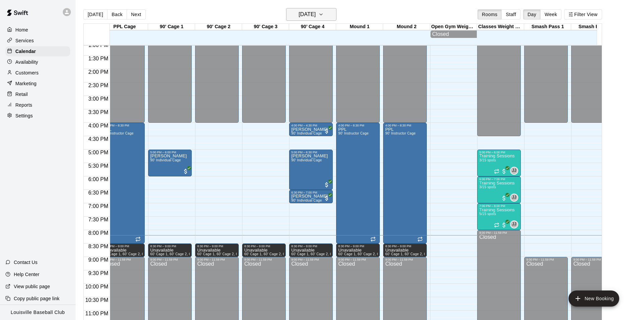
click at [316, 13] on h6 "[DATE]" at bounding box center [307, 14] width 17 height 9
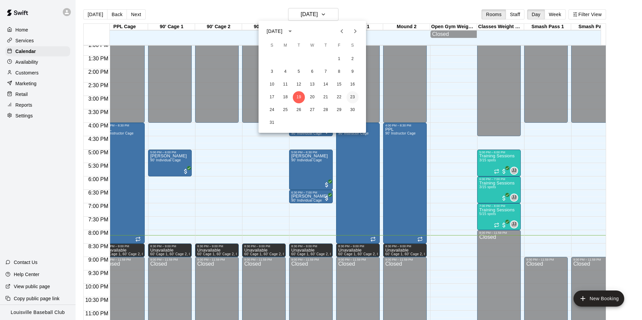
click at [353, 97] on button "23" at bounding box center [353, 97] width 12 height 12
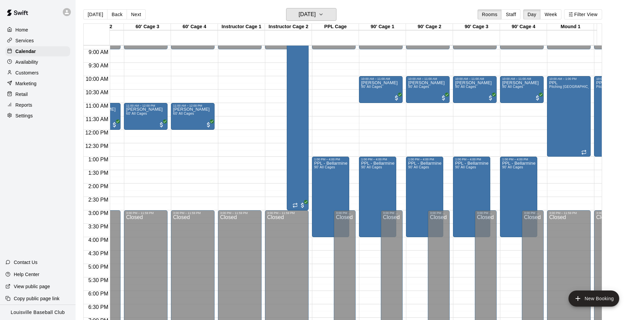
scroll to position [0, 37]
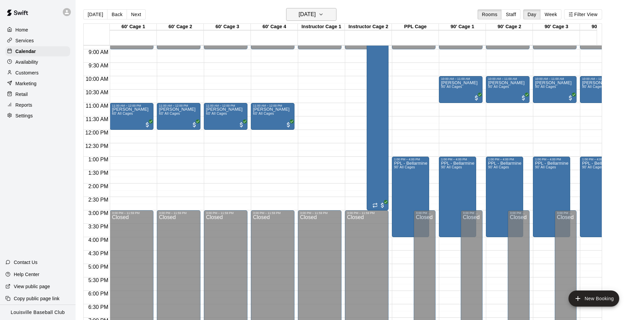
click at [332, 20] on button "[DATE]" at bounding box center [311, 14] width 50 height 13
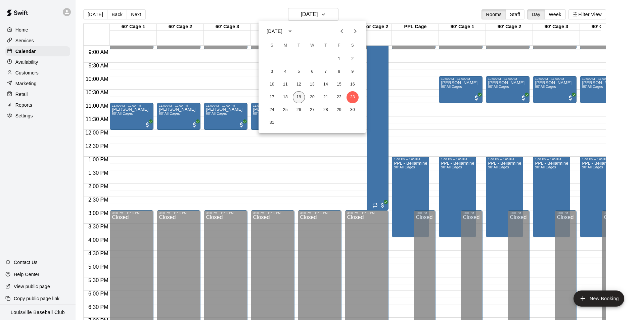
click at [303, 101] on button "19" at bounding box center [299, 97] width 12 height 12
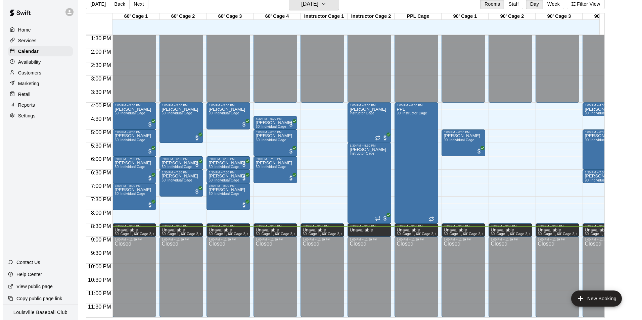
scroll to position [11, 0]
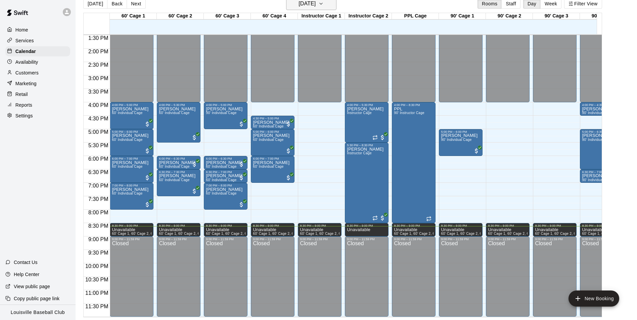
click at [312, 4] on h6 "[DATE]" at bounding box center [307, 3] width 17 height 9
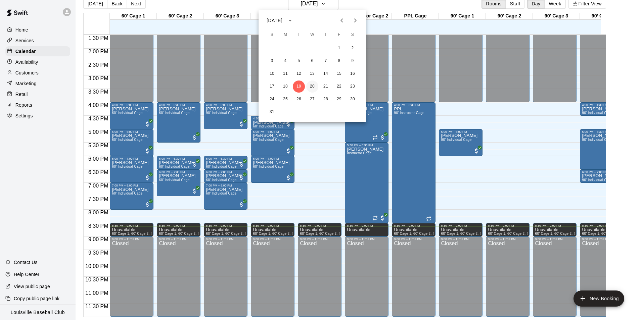
click at [312, 87] on button "20" at bounding box center [312, 87] width 12 height 12
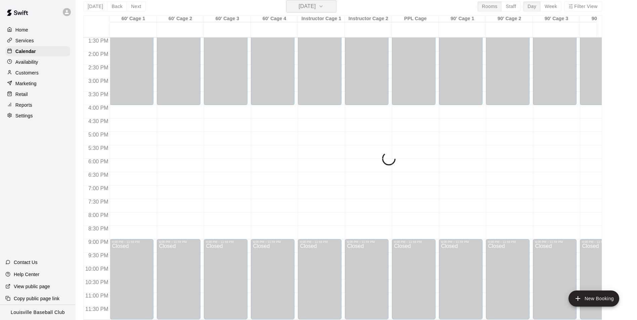
scroll to position [369, 0]
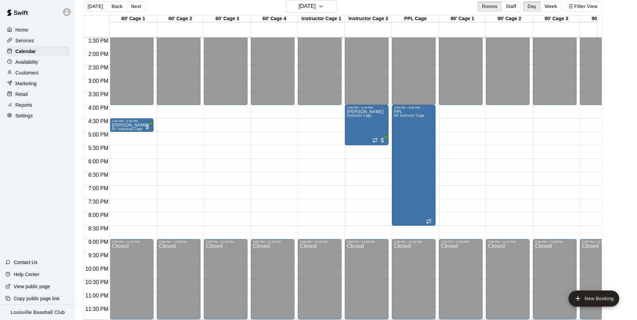
click at [91, 240] on span "9:00 PM" at bounding box center [99, 242] width 24 height 6
click at [432, 10] on div "[DATE] Back [DATE][DATE] Rooms Staff Day Week Filter View" at bounding box center [342, 7] width 519 height 15
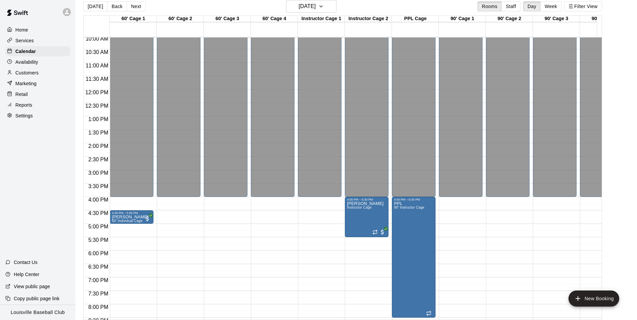
scroll to position [268, 0]
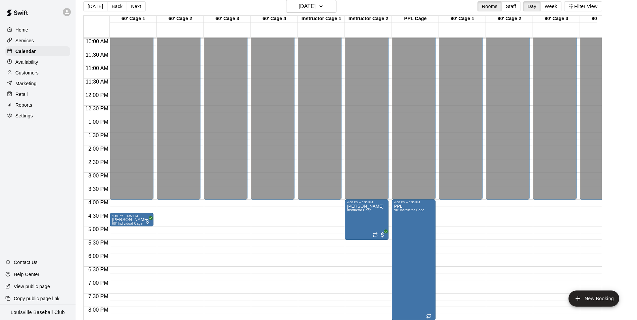
click at [274, 302] on div "12:00 AM – 4:00 PM Closed 9:00 PM – 11:59 PM Closed" at bounding box center [273, 92] width 44 height 645
click at [34, 185] on div "Home Services Calendar Availability Customers Marketing Retail Reports Settings…" at bounding box center [38, 160] width 76 height 320
click at [35, 274] on p "Help Center" at bounding box center [27, 274] width 26 height 7
click at [324, 6] on icon "button" at bounding box center [320, 6] width 5 height 8
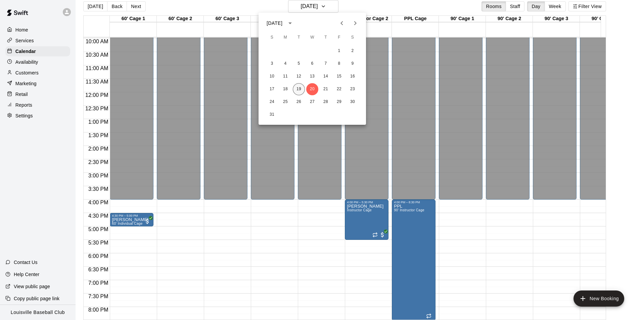
click at [299, 89] on button "19" at bounding box center [299, 89] width 12 height 12
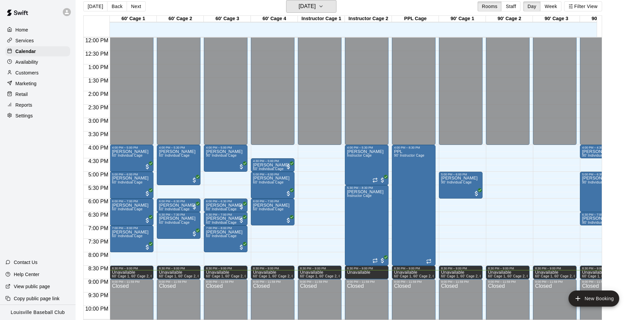
scroll to position [329, 0]
